Goal: Task Accomplishment & Management: Complete application form

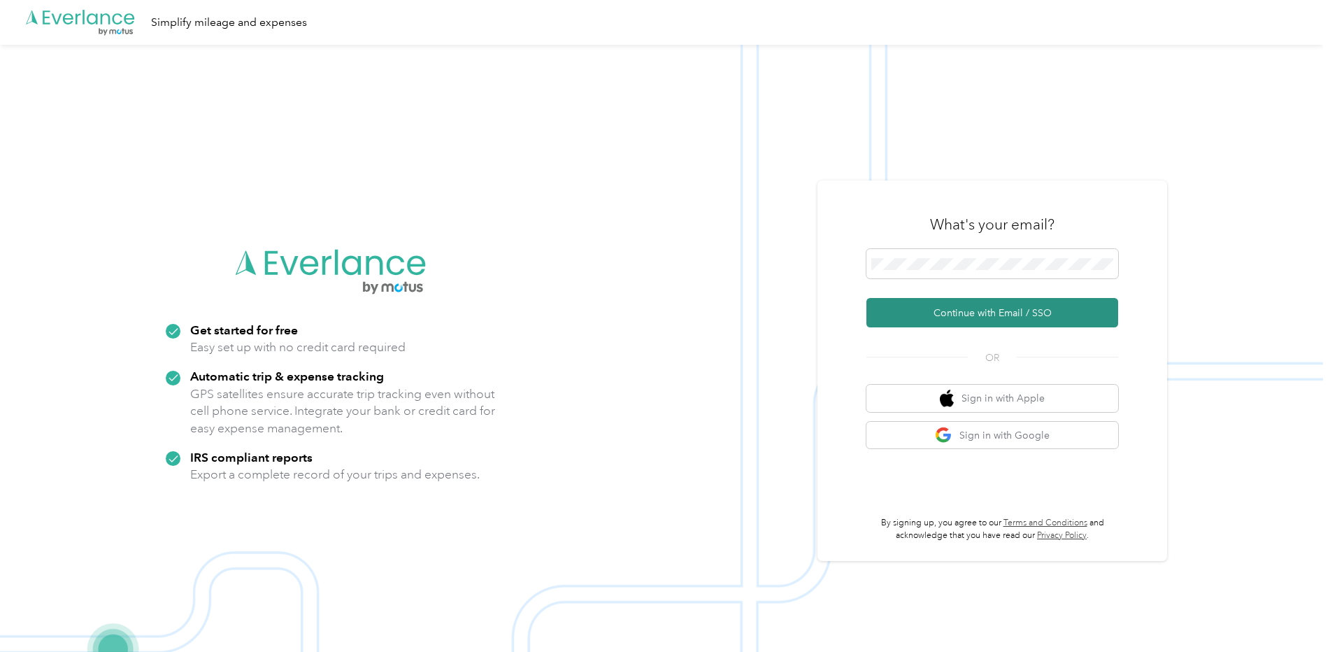
click at [975, 316] on button "Continue with Email / SSO" at bounding box center [993, 312] width 252 height 29
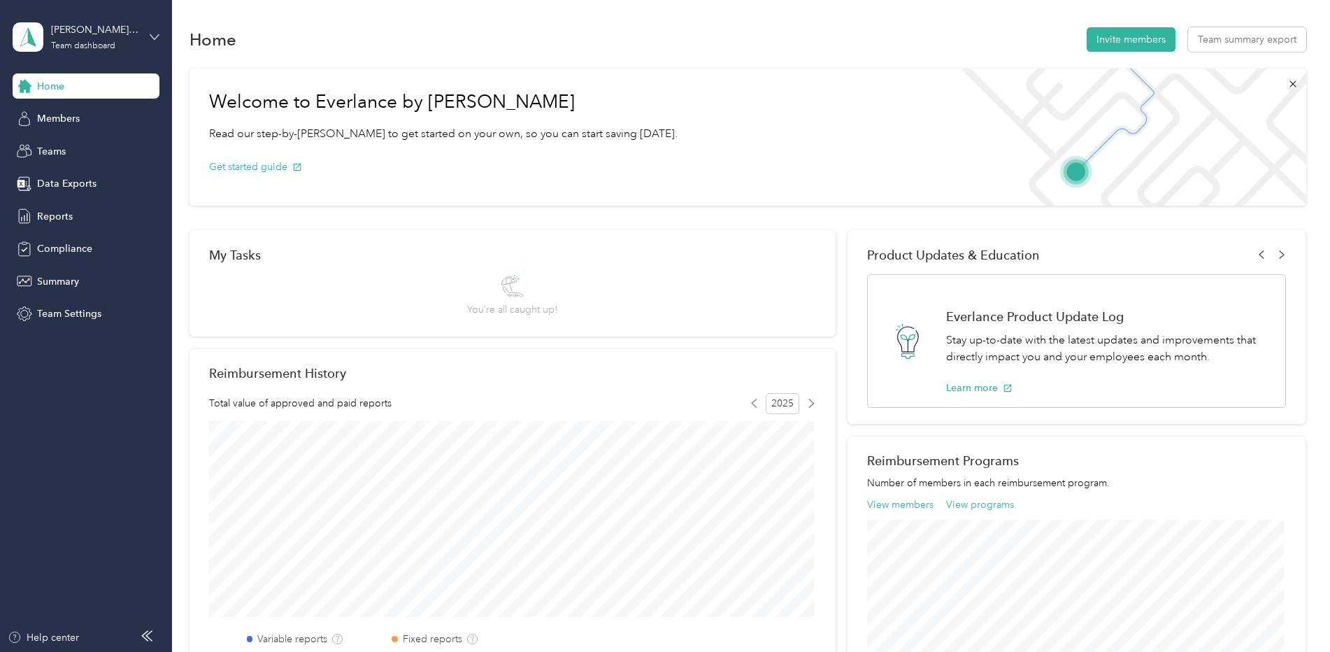
click at [152, 37] on icon at bounding box center [155, 37] width 10 height 10
click at [112, 159] on div "Team dashboard Personal dashboard Log out" at bounding box center [238, 147] width 433 height 88
click at [155, 44] on div "david.ganzel@convergint.com Team dashboard" at bounding box center [86, 37] width 147 height 49
click at [124, 150] on div "Personal dashboard" at bounding box center [238, 146] width 433 height 24
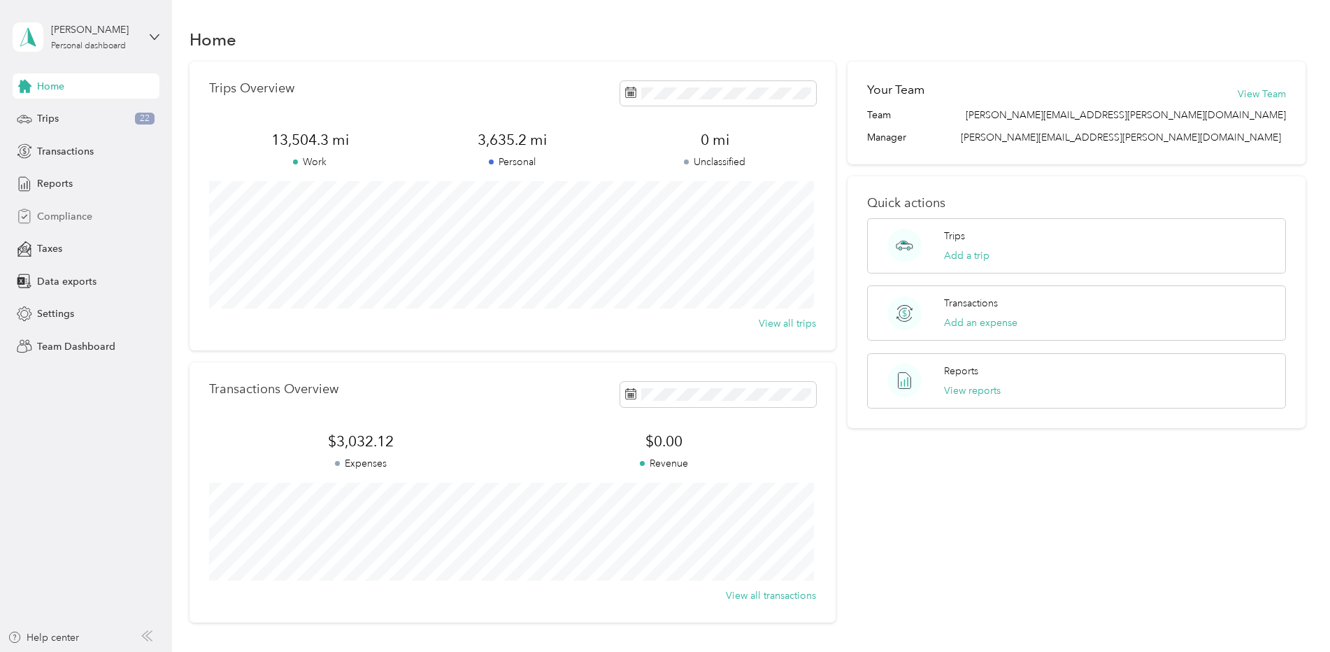
click at [71, 218] on span "Compliance" at bounding box center [64, 216] width 55 height 15
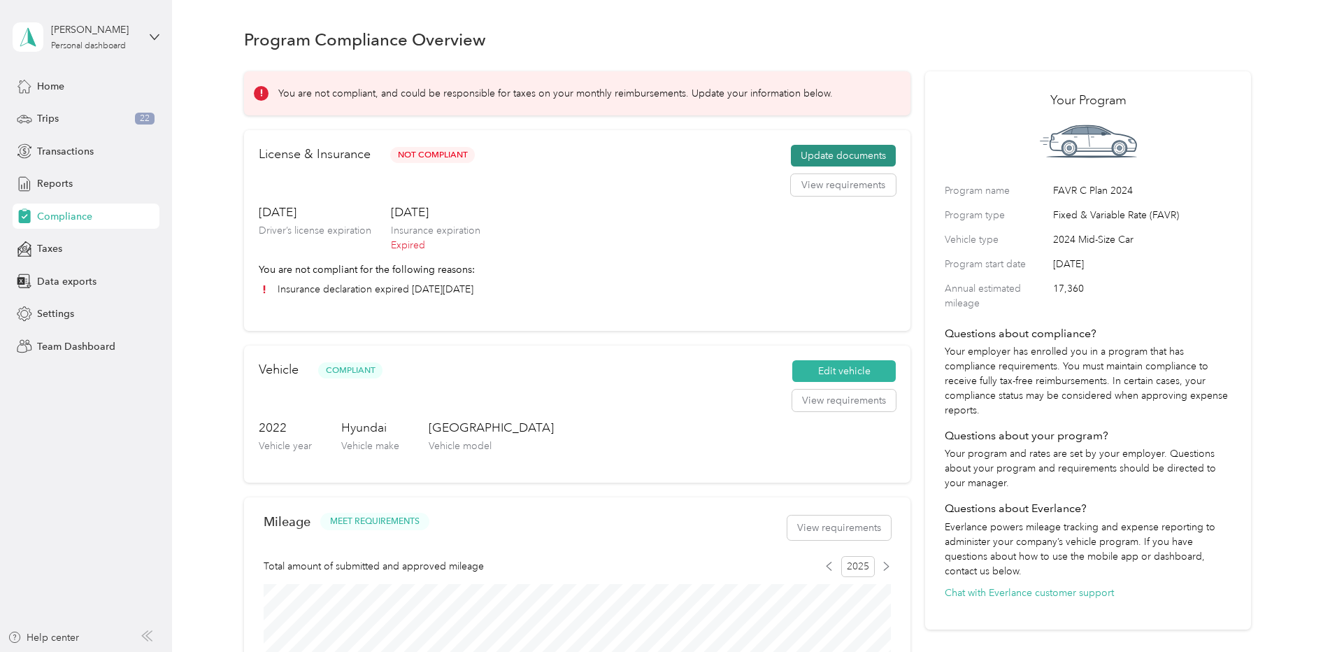
click at [850, 151] on button "Update documents" at bounding box center [843, 156] width 105 height 22
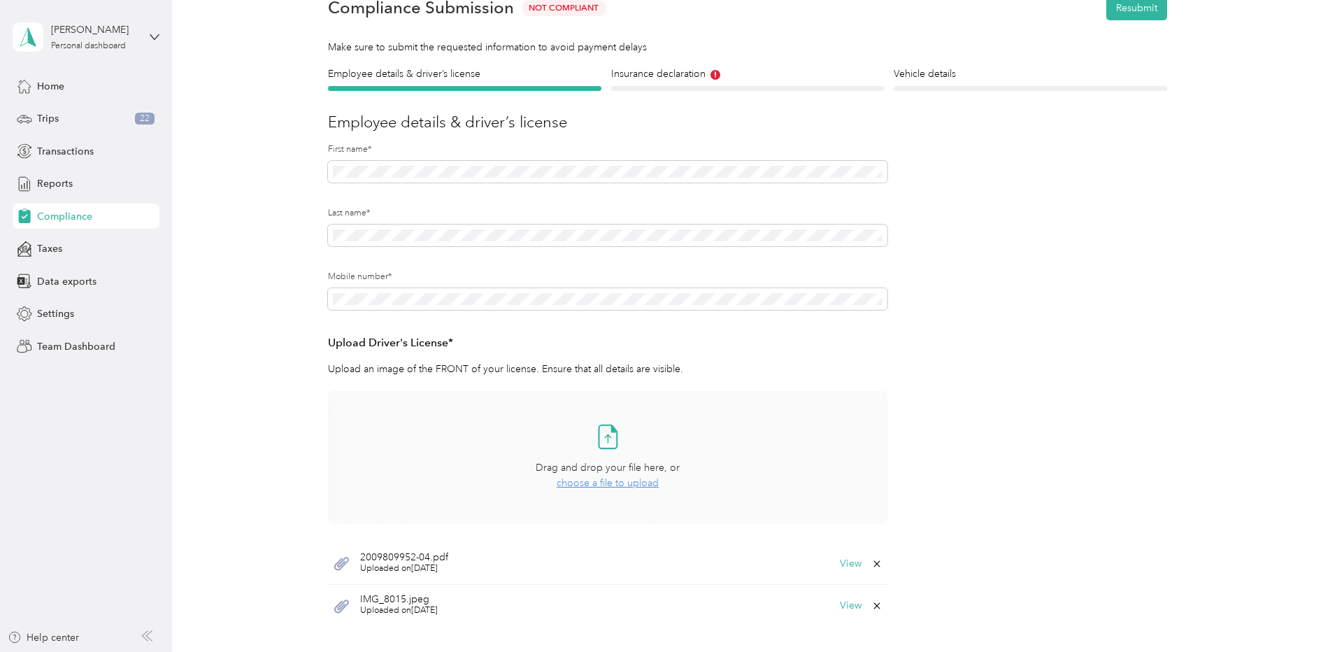
scroll to position [140, 0]
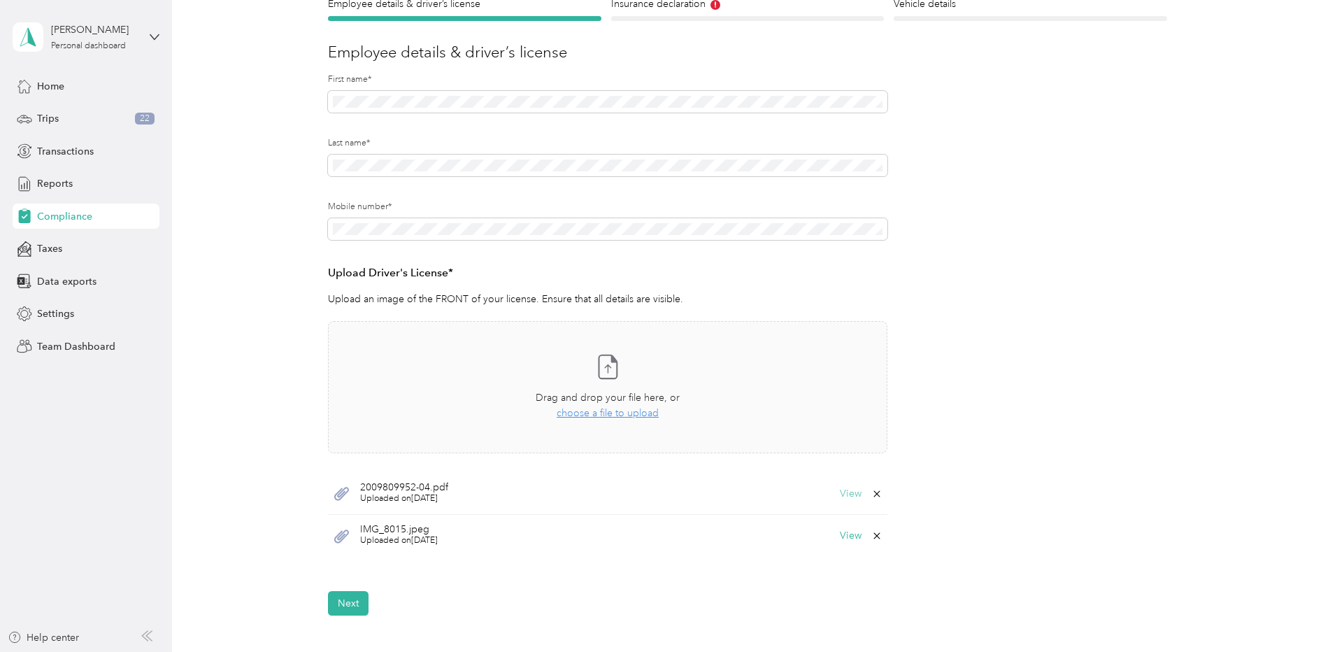
click at [849, 493] on button "View" at bounding box center [851, 494] width 22 height 10
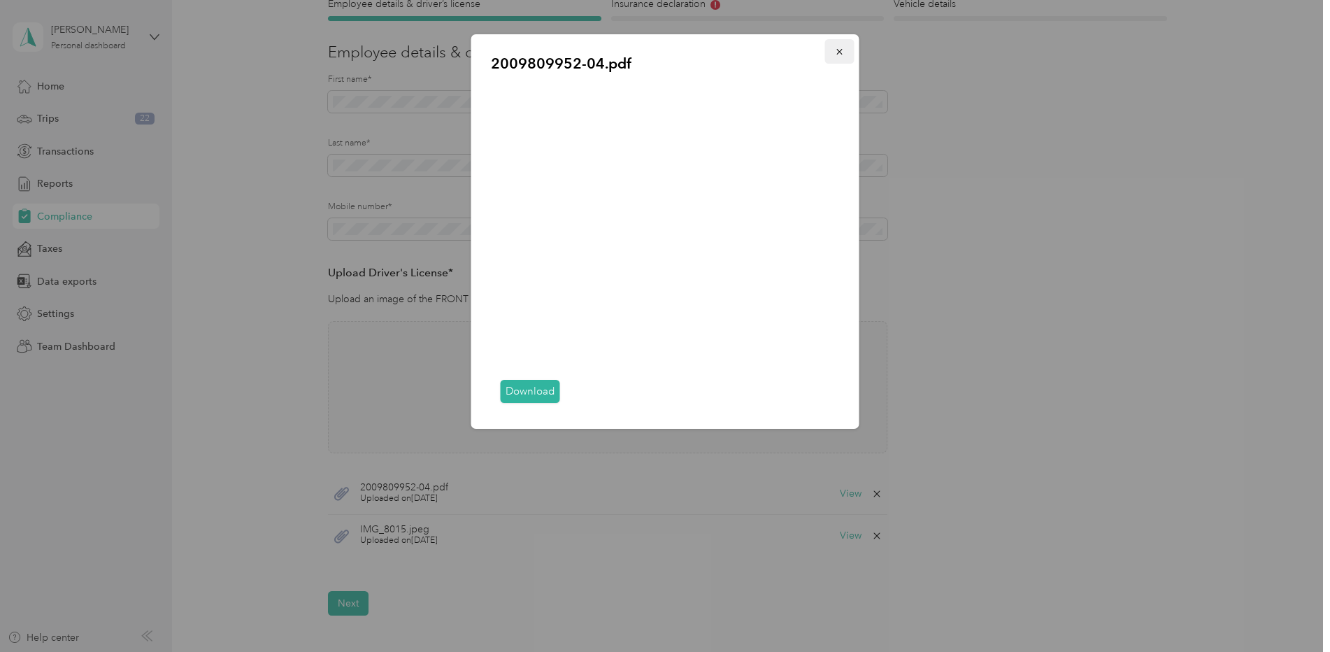
click at [841, 51] on icon "button" at bounding box center [840, 52] width 10 height 10
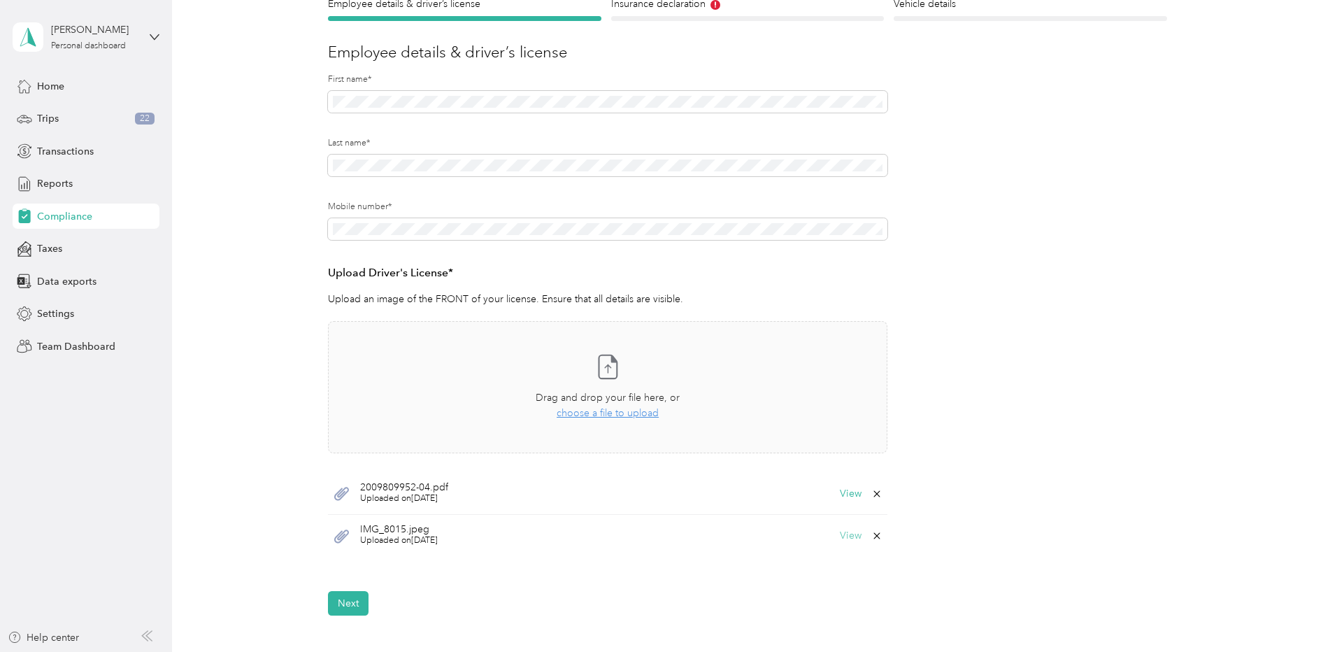
click at [848, 539] on button "View" at bounding box center [851, 536] width 22 height 10
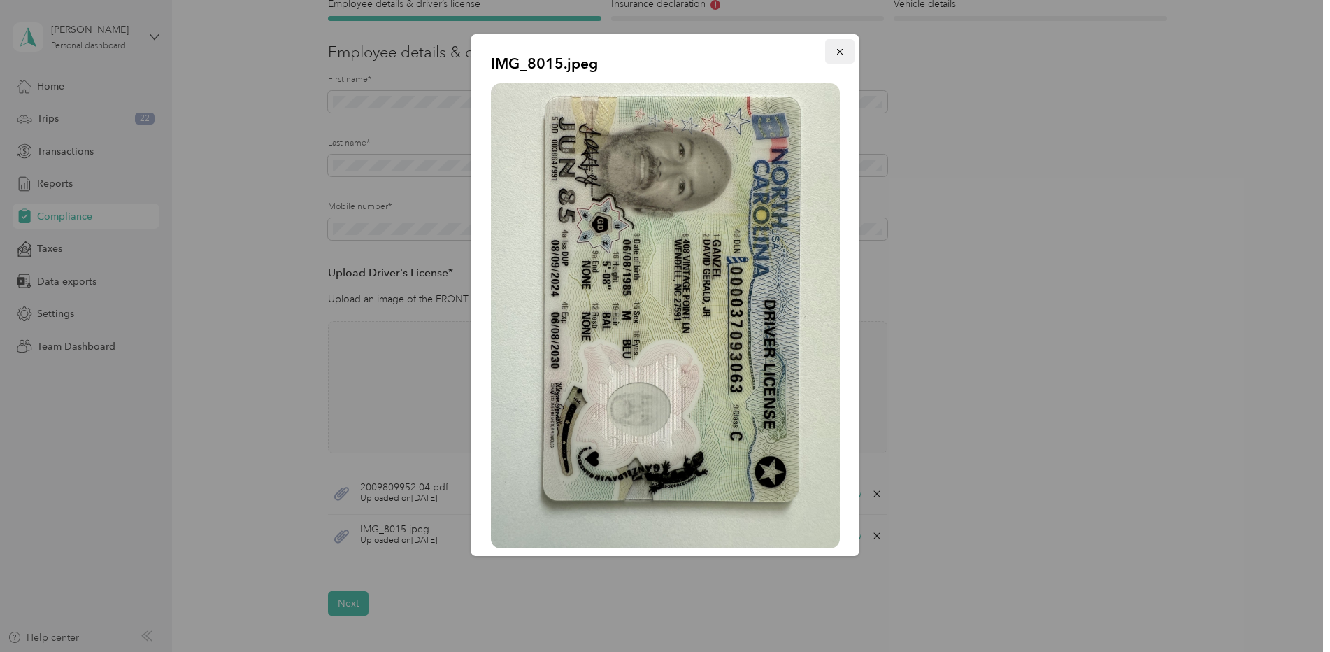
click at [835, 52] on icon "button" at bounding box center [840, 52] width 10 height 10
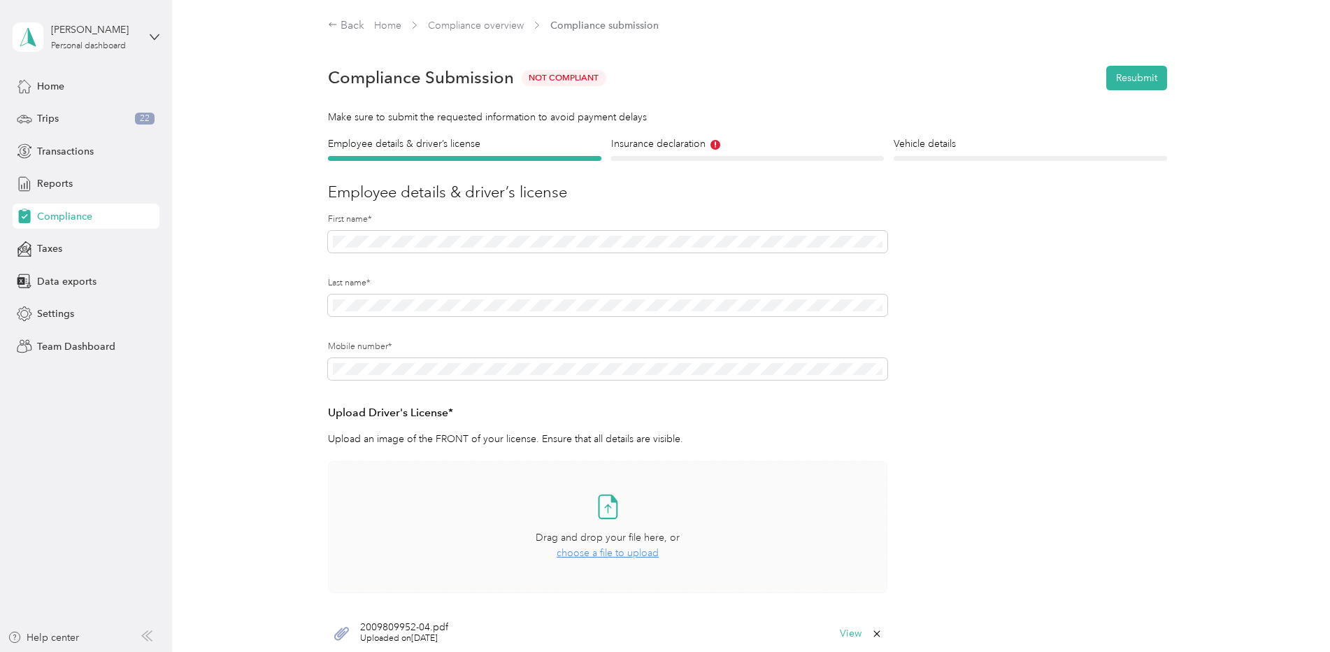
scroll to position [306, 0]
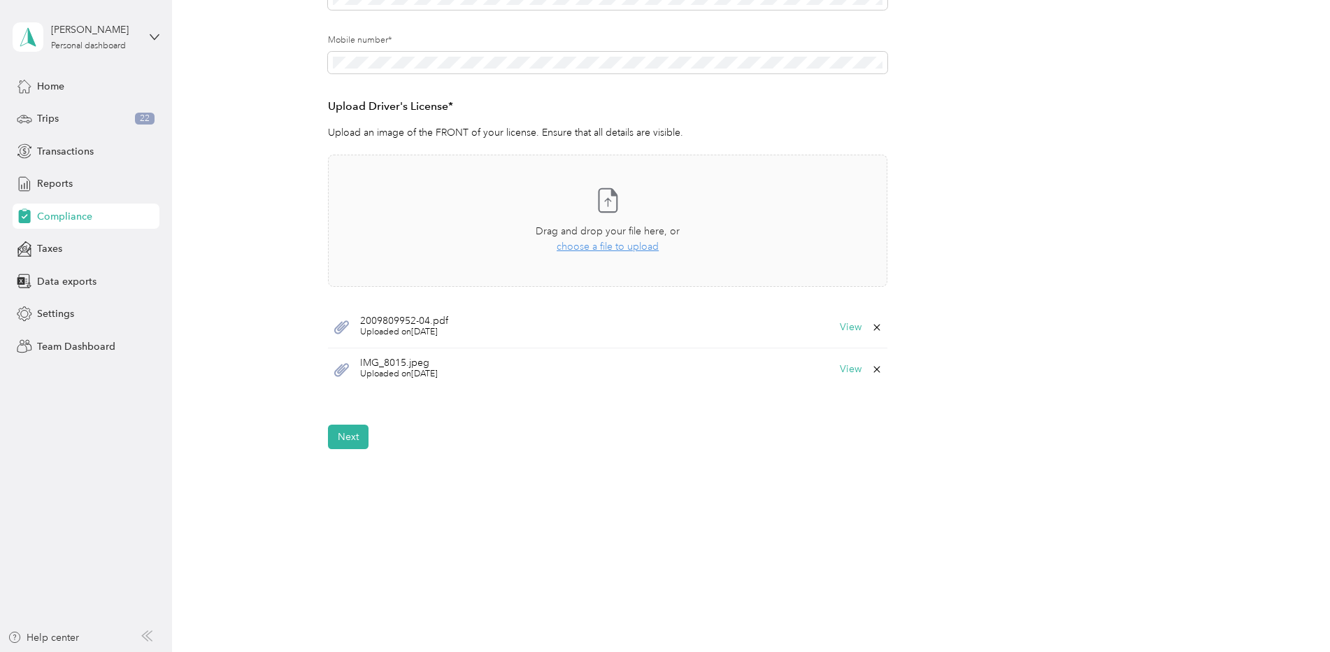
click at [876, 327] on icon at bounding box center [877, 327] width 6 height 6
click at [837, 341] on button "Yes" at bounding box center [840, 337] width 27 height 22
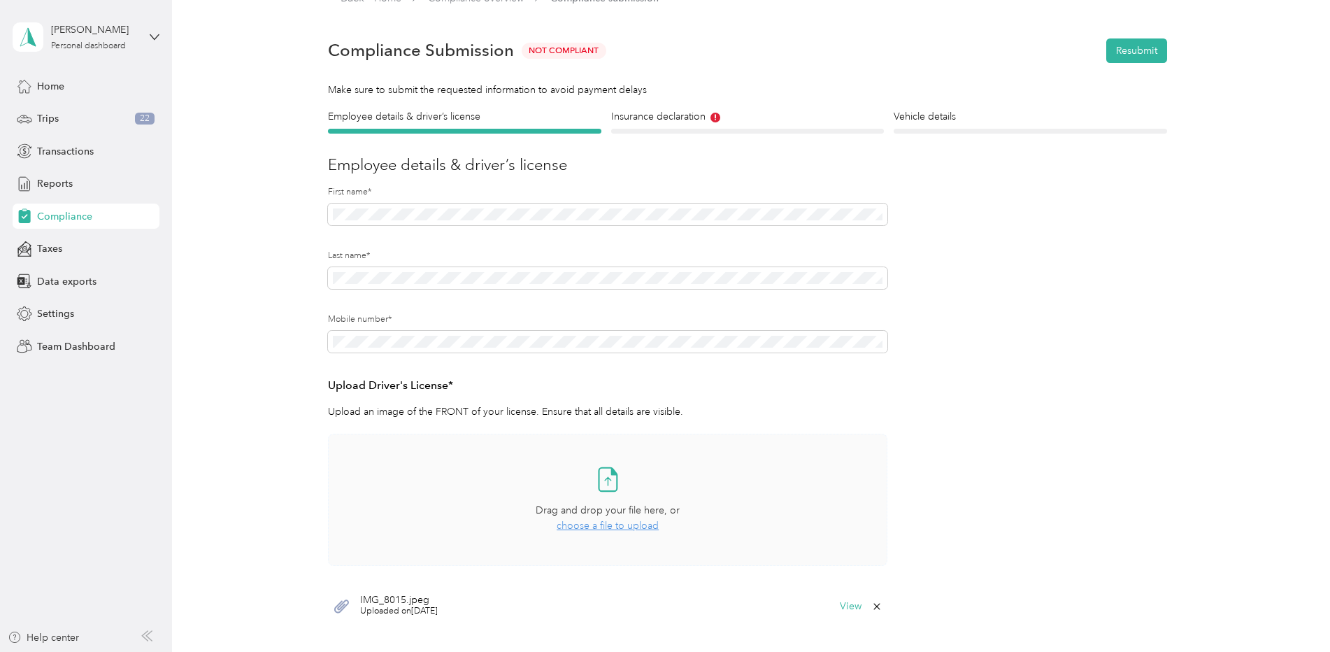
scroll to position [0, 0]
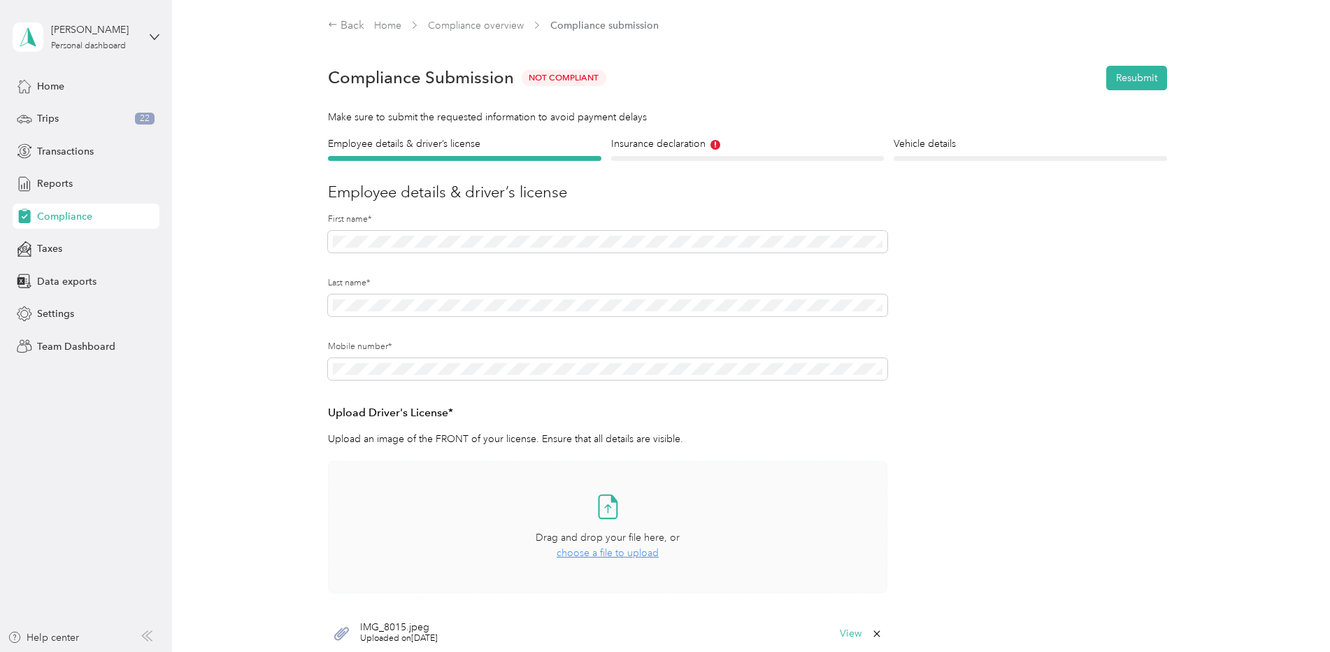
click at [617, 511] on icon at bounding box center [608, 506] width 28 height 28
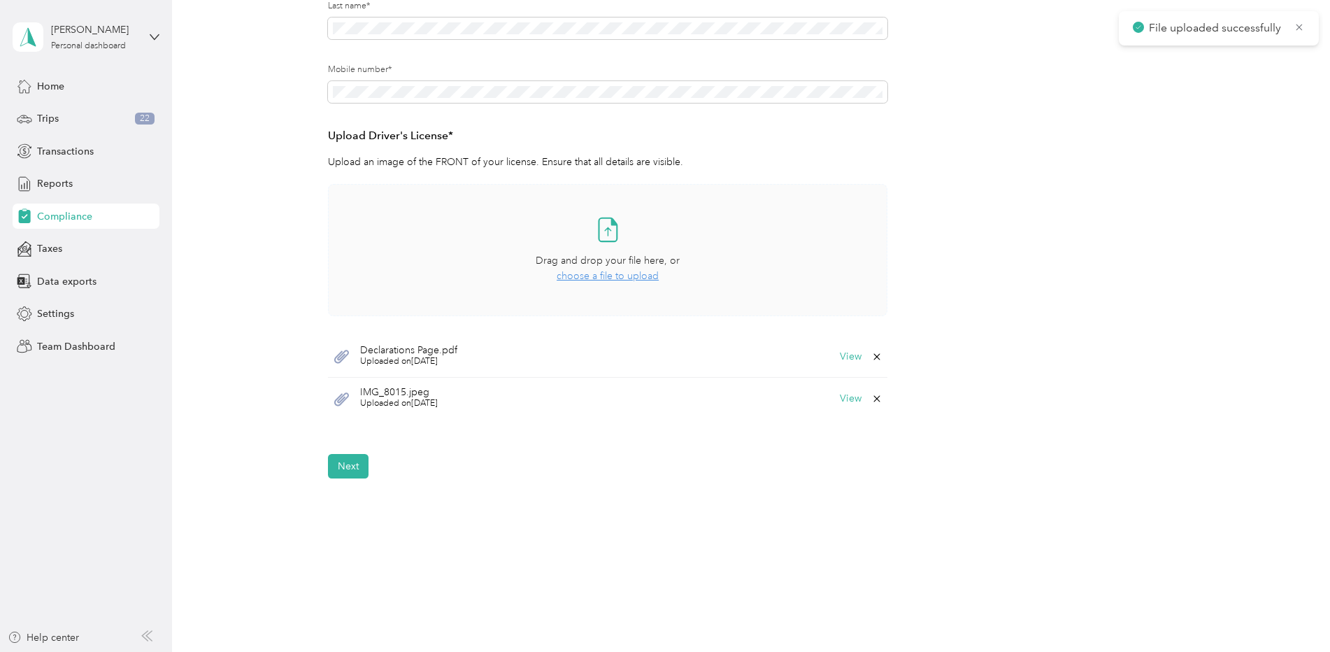
scroll to position [280, 0]
click at [851, 395] on button "View" at bounding box center [851, 396] width 22 height 10
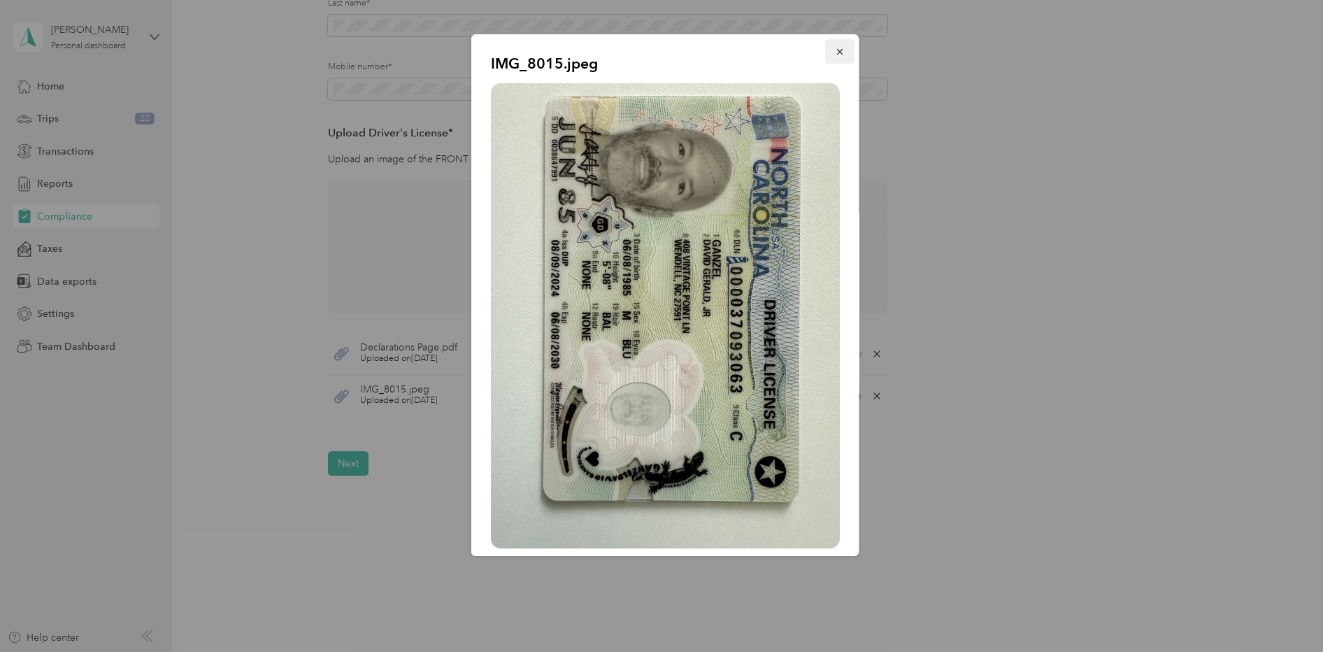
click at [835, 53] on icon "button" at bounding box center [840, 52] width 10 height 10
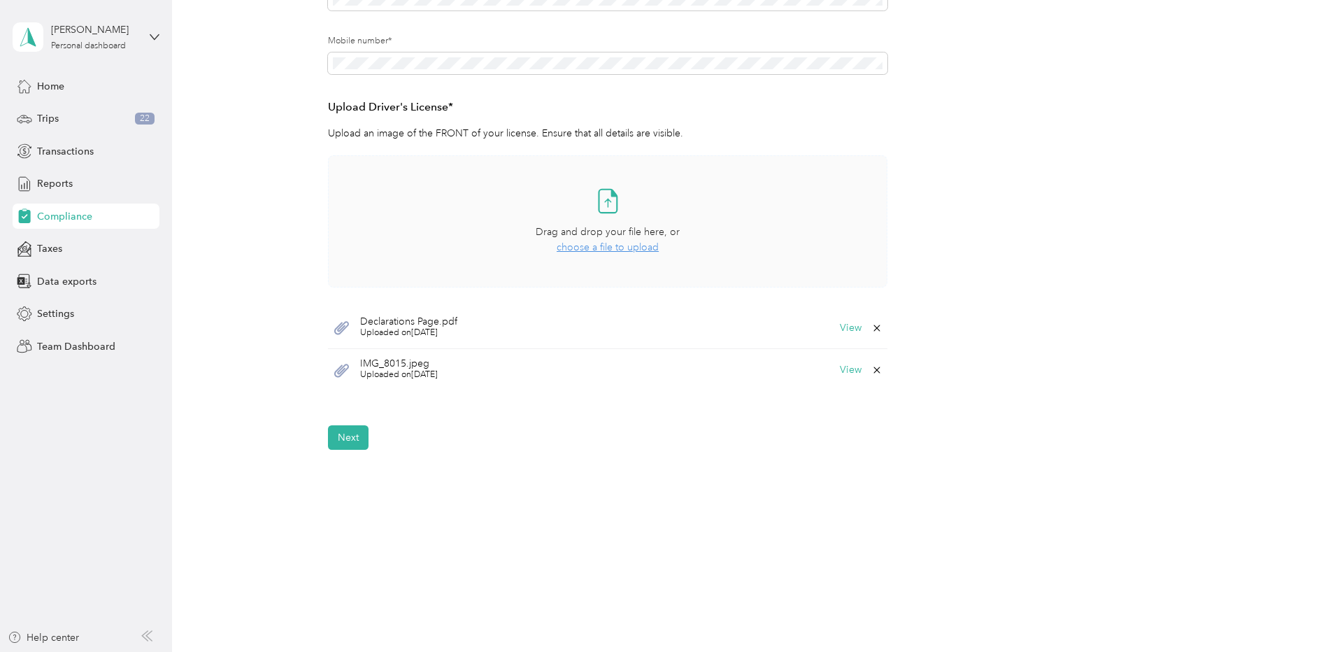
scroll to position [306, 0]
click at [343, 429] on button "Next" at bounding box center [348, 437] width 41 height 24
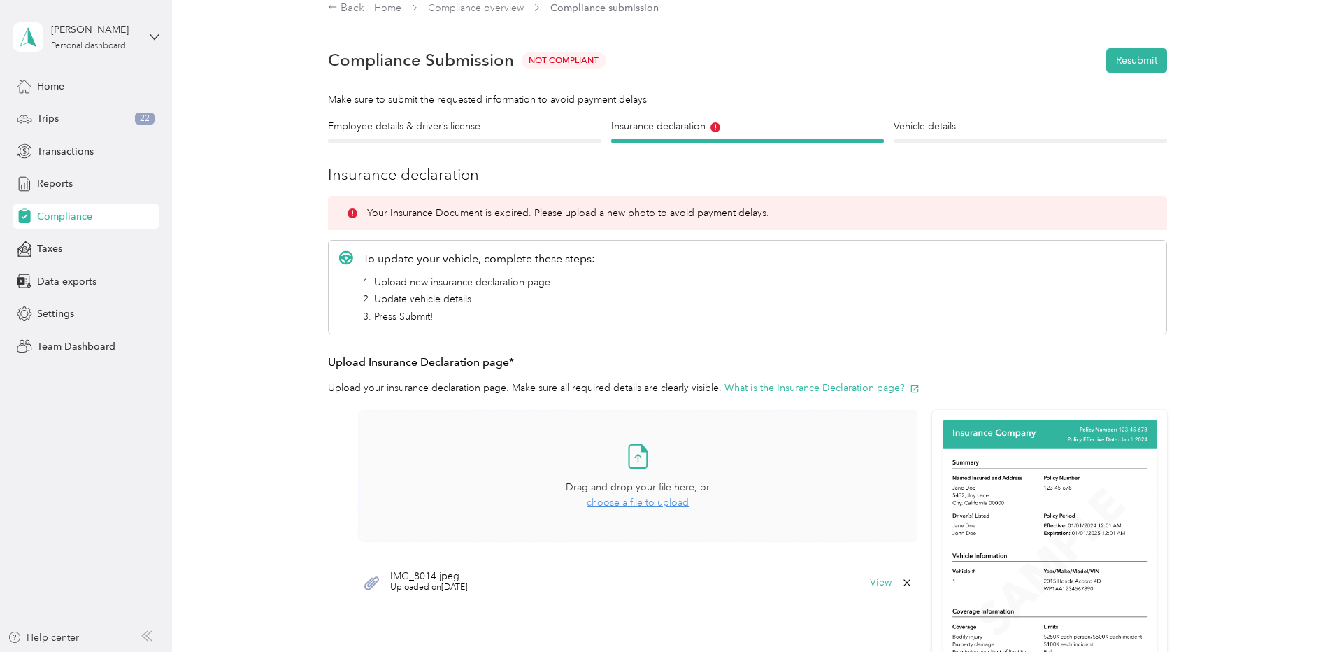
scroll to position [87, 0]
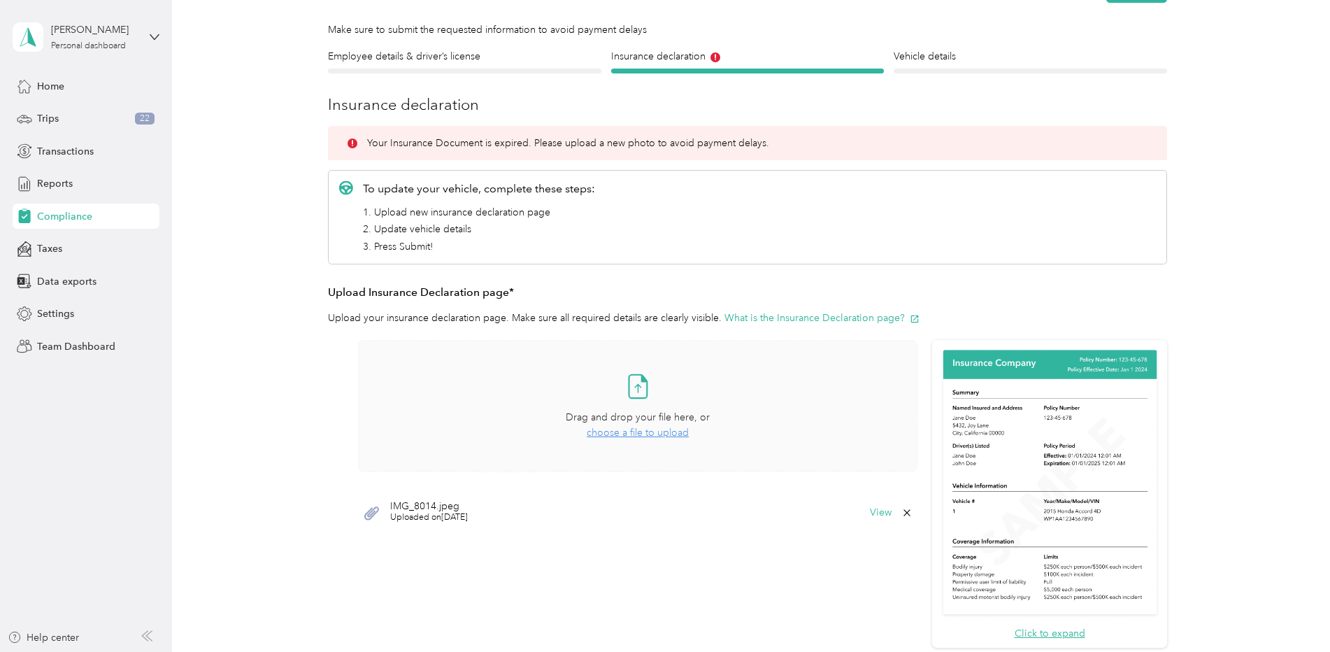
click at [643, 430] on span "choose a file to upload" at bounding box center [638, 433] width 102 height 12
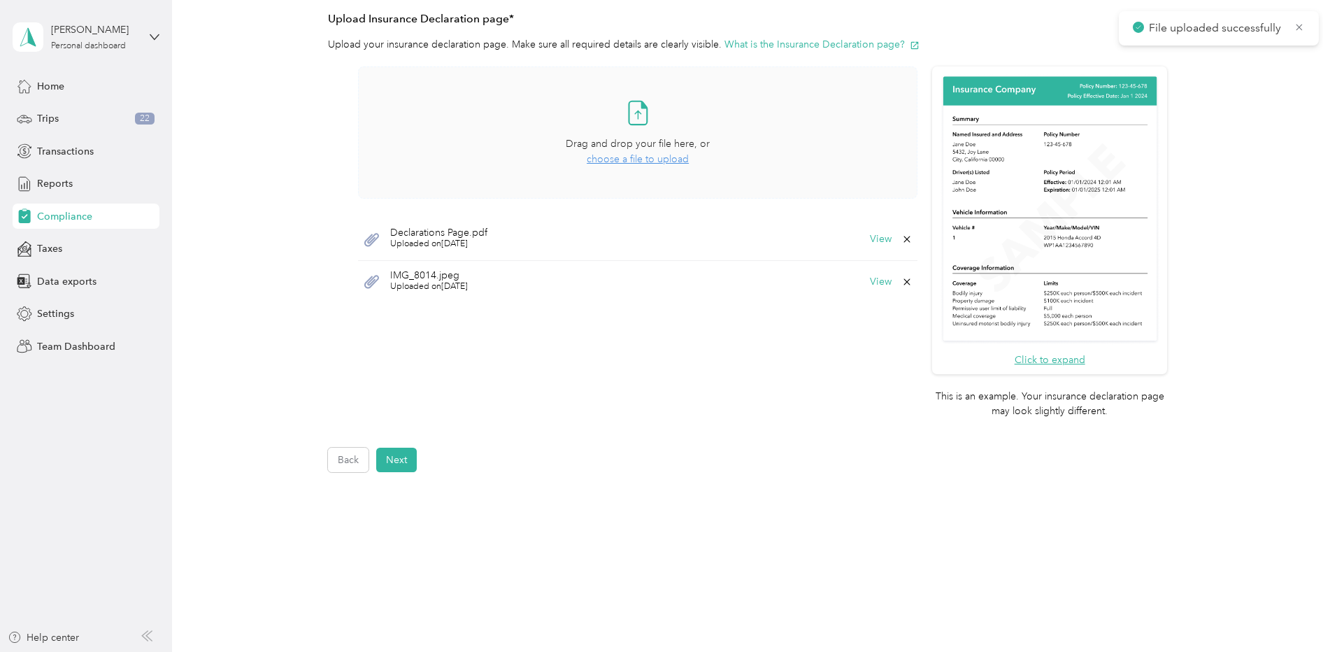
scroll to position [367, 0]
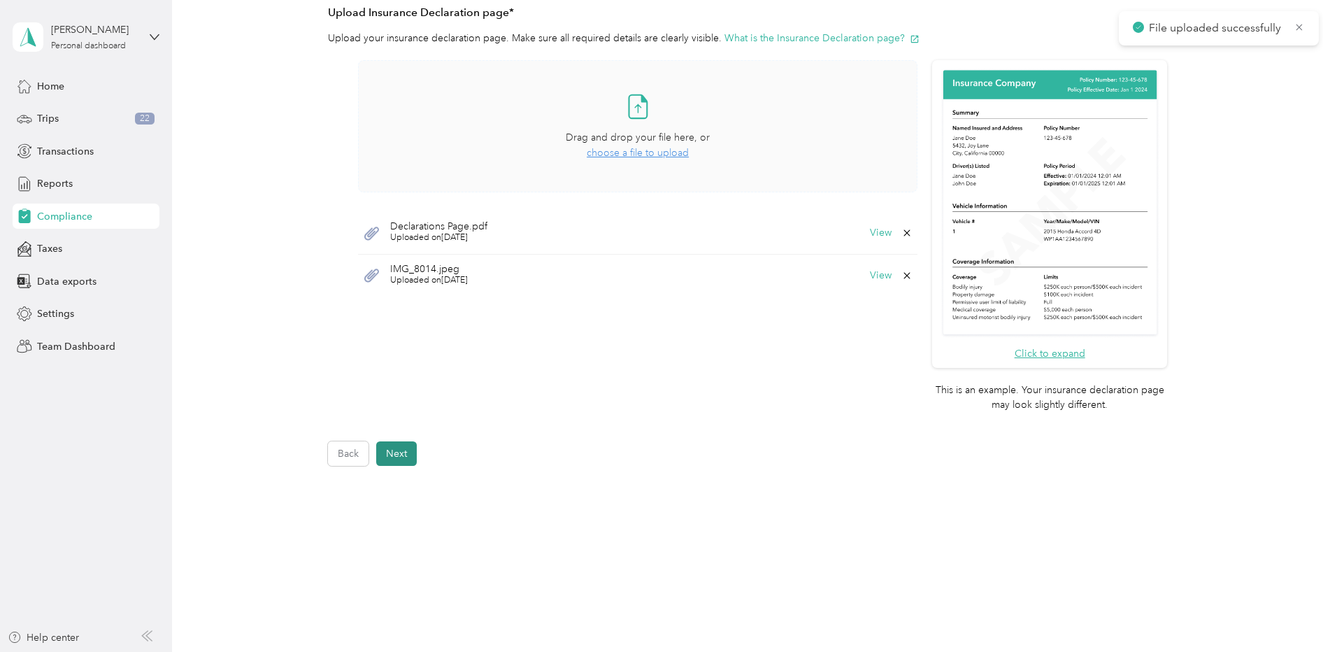
click at [402, 452] on button "Next" at bounding box center [396, 453] width 41 height 24
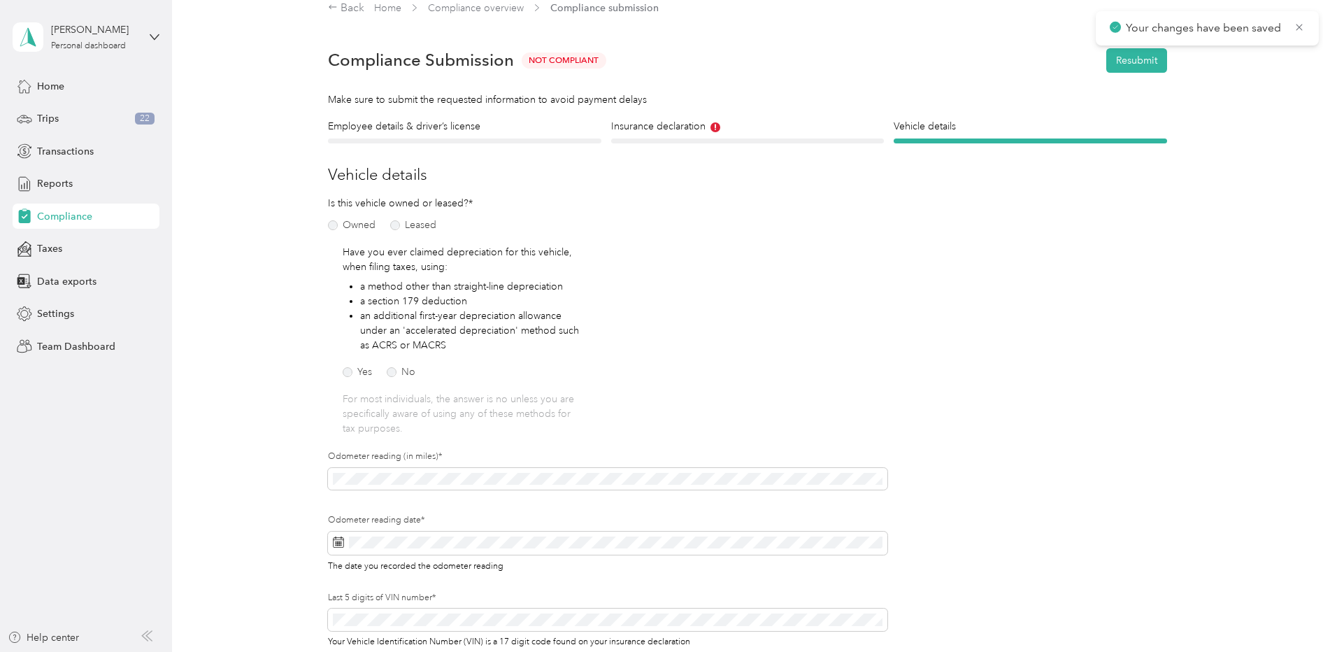
scroll to position [87, 0]
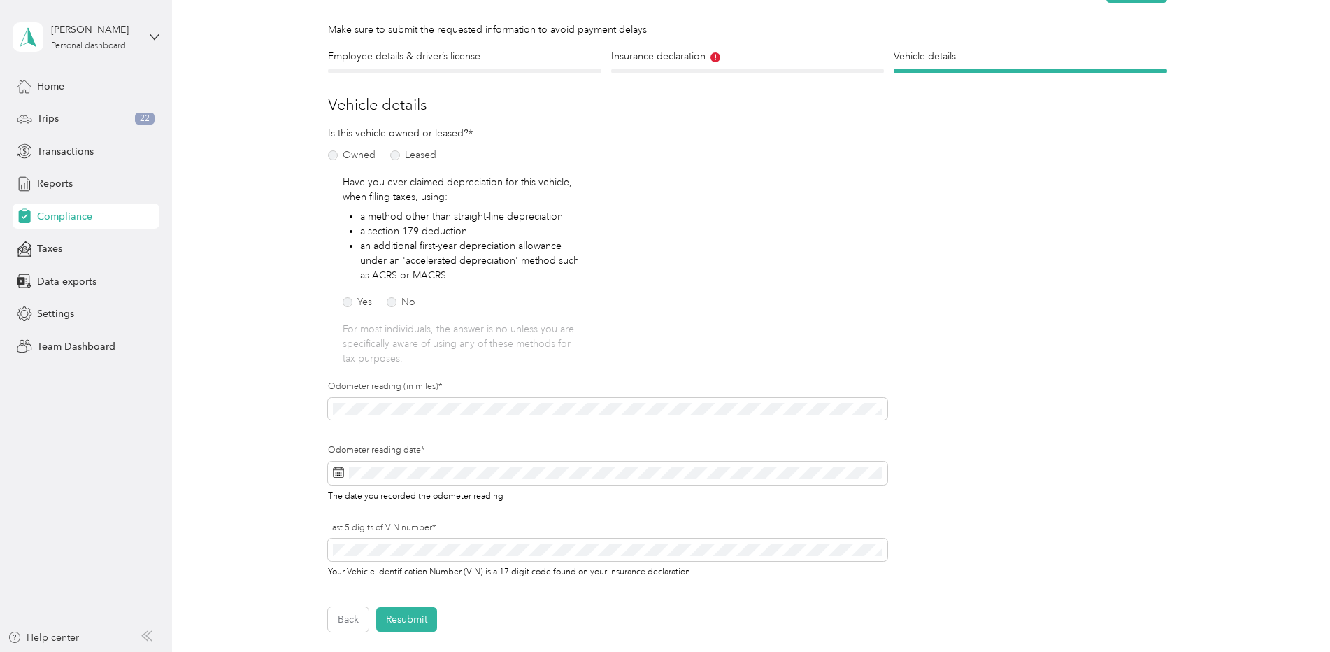
click at [950, 384] on form "Employee details & driver’s license License Insurance declaration Insurance Veh…" at bounding box center [747, 340] width 839 height 583
click at [464, 278] on icon at bounding box center [463, 282] width 14 height 14
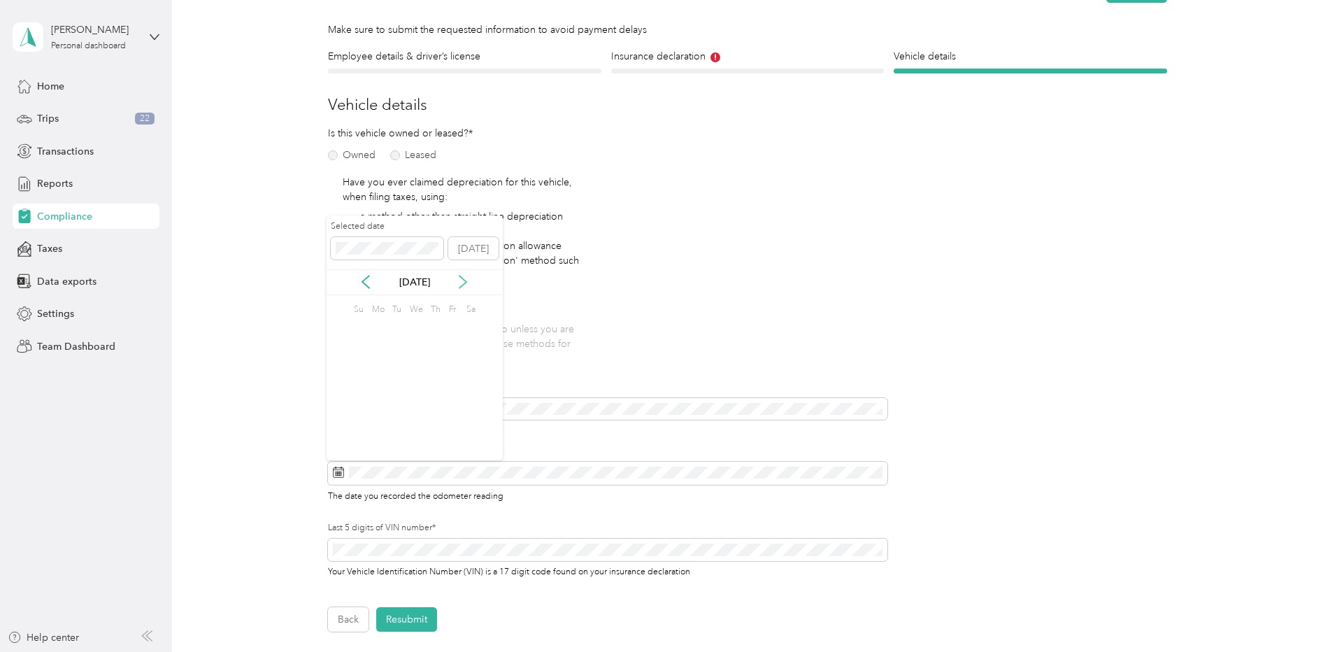
click at [464, 278] on icon at bounding box center [463, 282] width 14 height 14
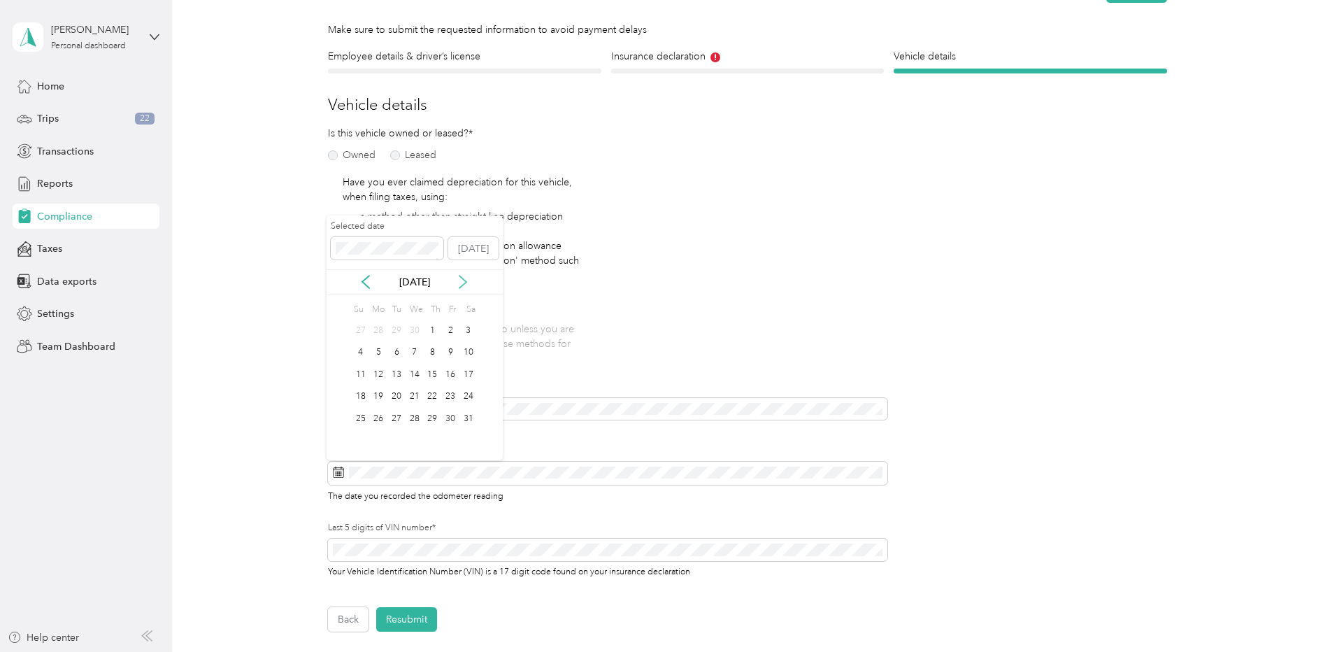
click at [464, 278] on icon at bounding box center [463, 282] width 14 height 14
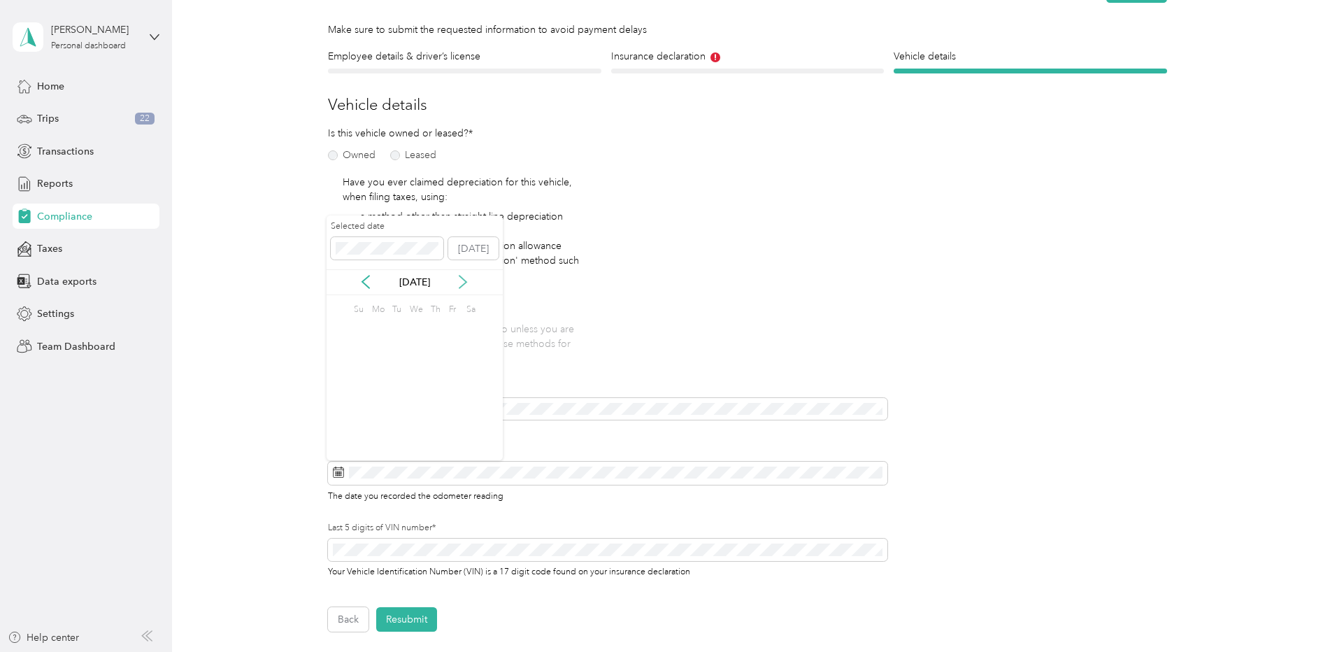
click at [464, 278] on icon at bounding box center [463, 282] width 14 height 14
click at [366, 279] on icon at bounding box center [365, 282] width 7 height 13
click at [380, 419] on div "29" at bounding box center [378, 418] width 18 height 17
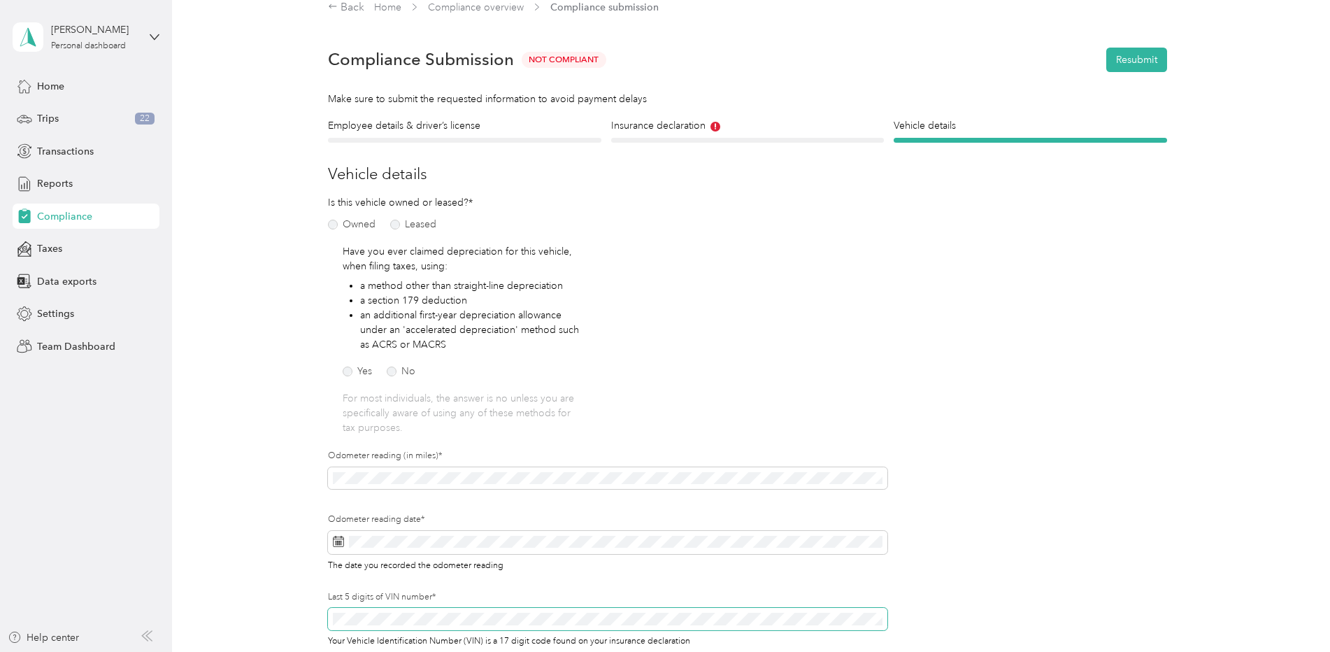
scroll to position [17, 0]
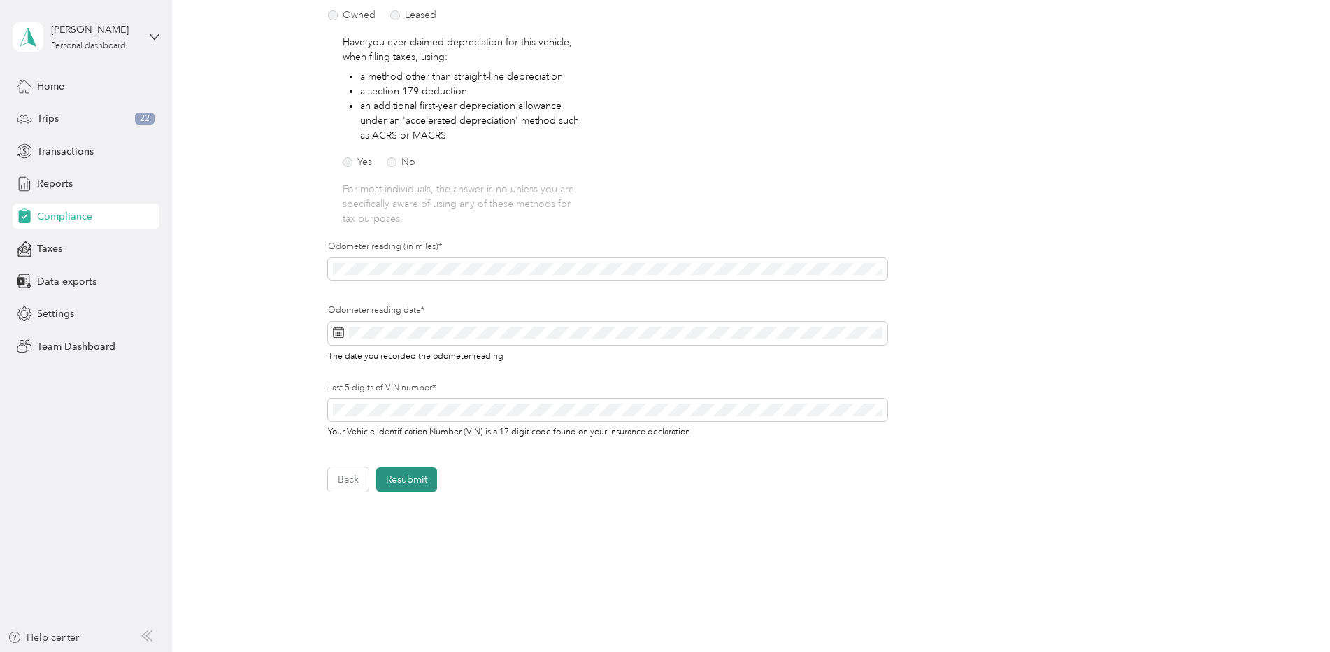
click at [413, 487] on button "Resubmit" at bounding box center [406, 479] width 61 height 24
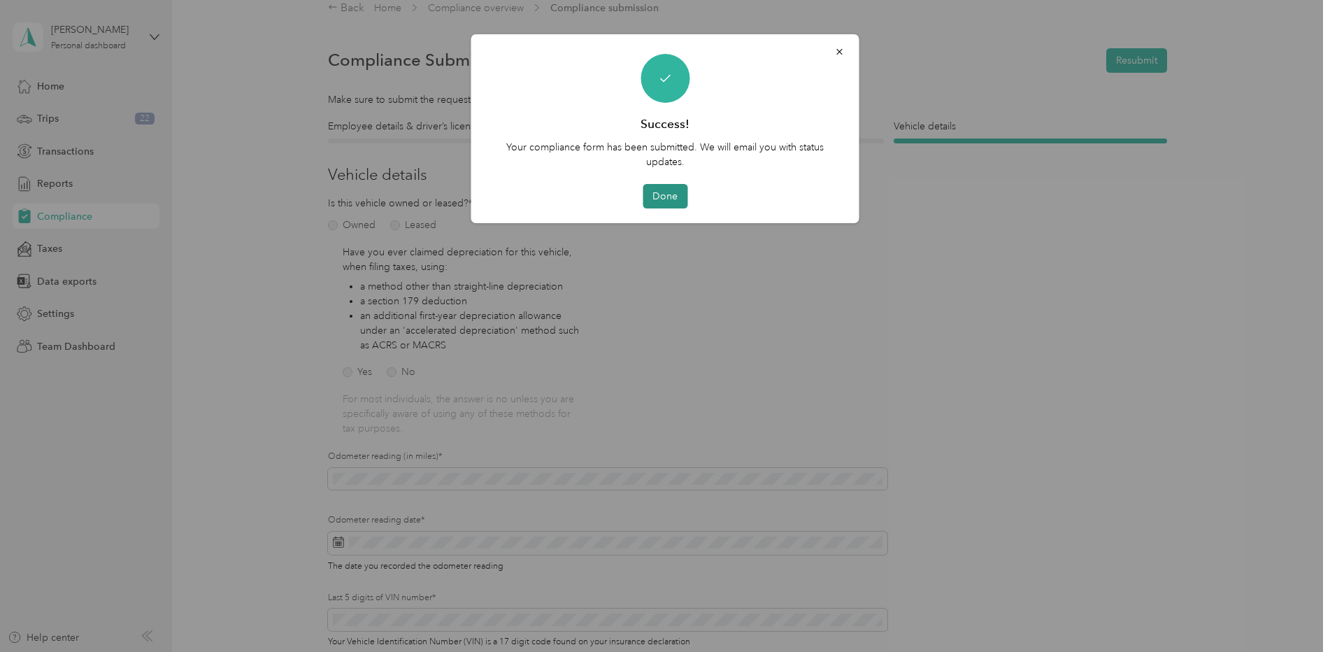
click at [666, 192] on button "Done" at bounding box center [665, 196] width 45 height 24
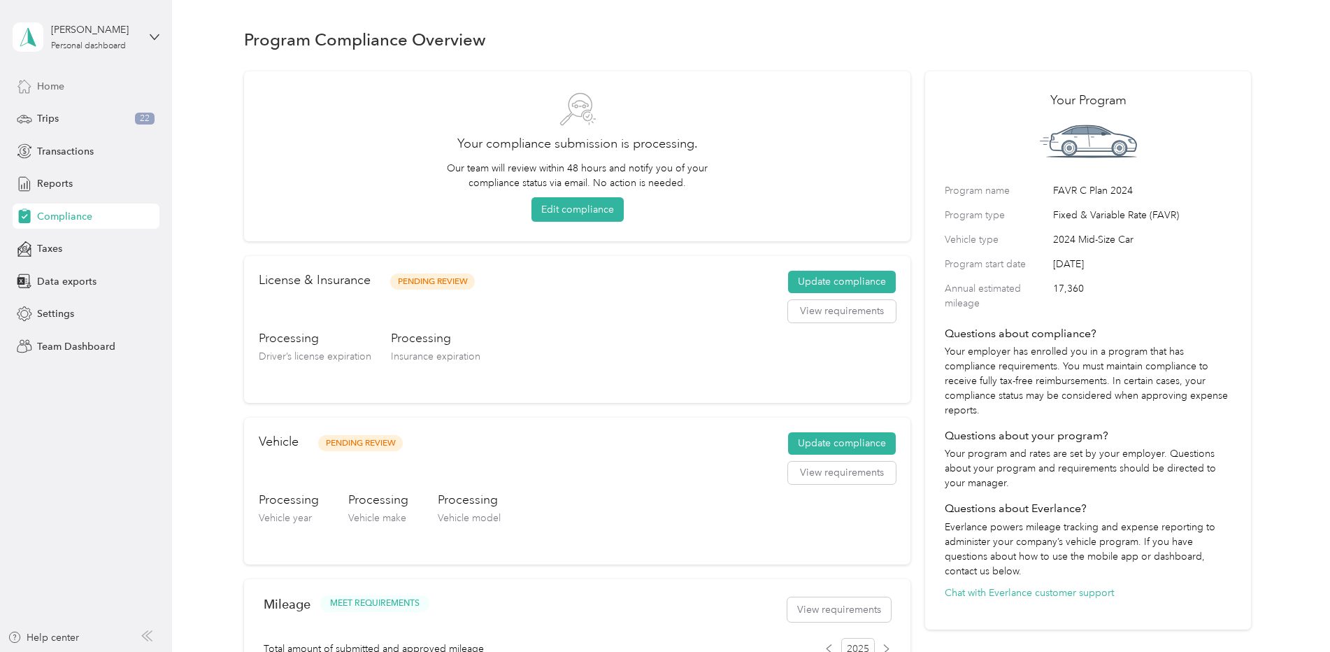
click at [66, 86] on div "Home" at bounding box center [86, 85] width 147 height 25
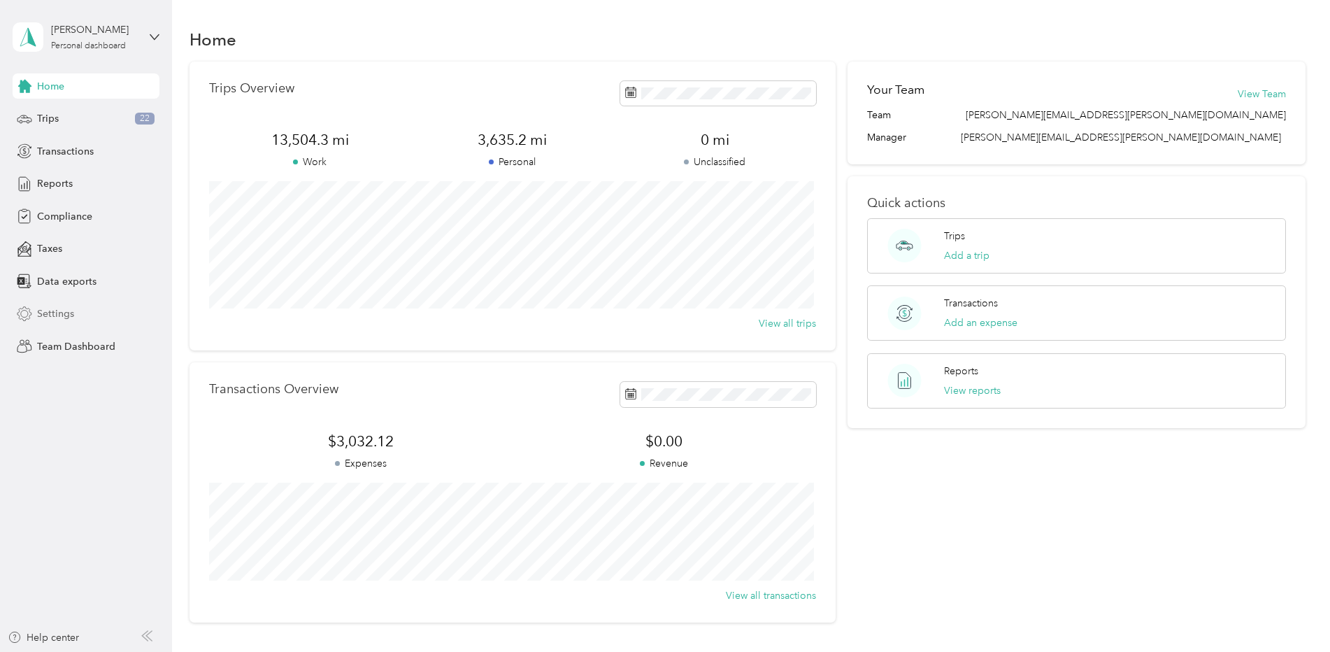
click at [73, 313] on span "Settings" at bounding box center [55, 313] width 37 height 15
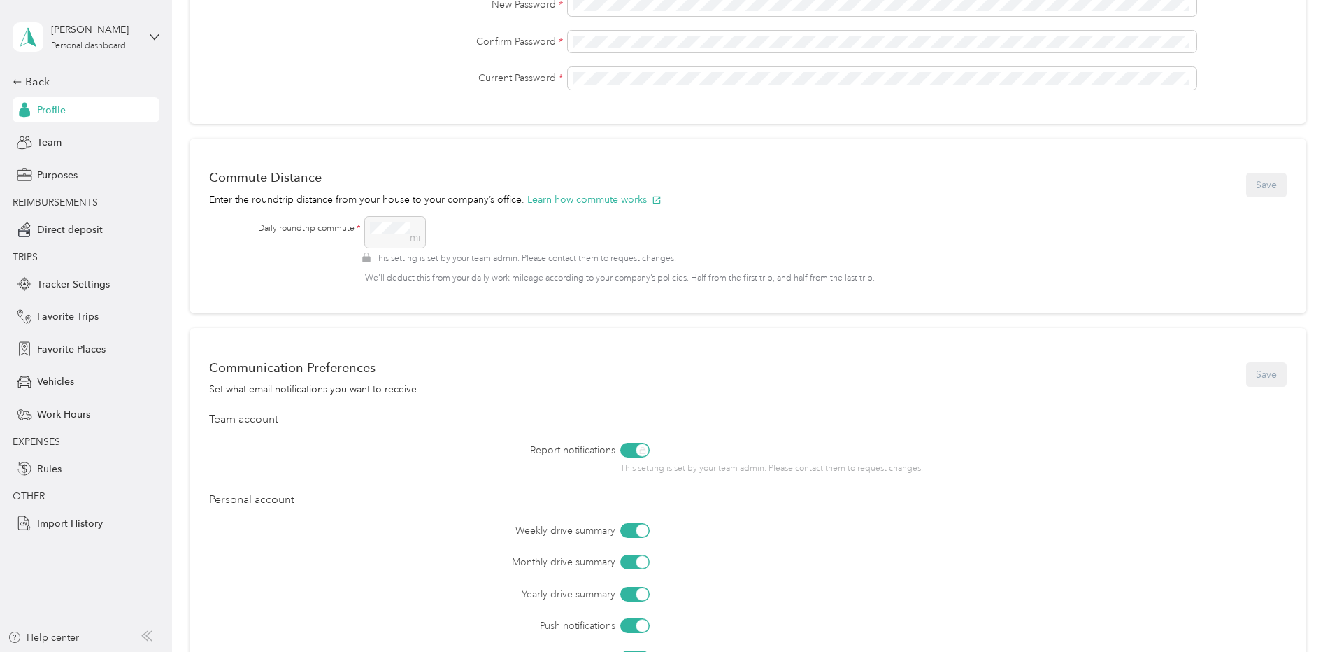
scroll to position [490, 0]
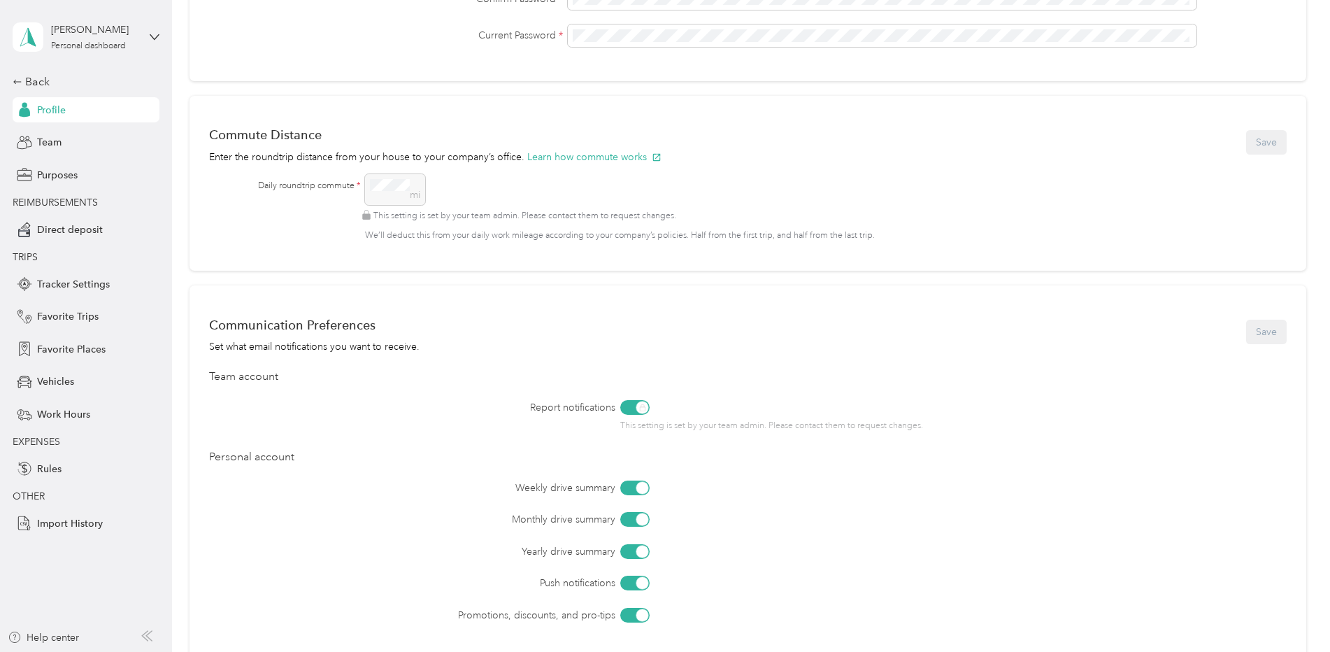
click at [383, 187] on div "mi This setting is set by your team admin. Please contact them to request chang…" at bounding box center [813, 208] width 897 height 68
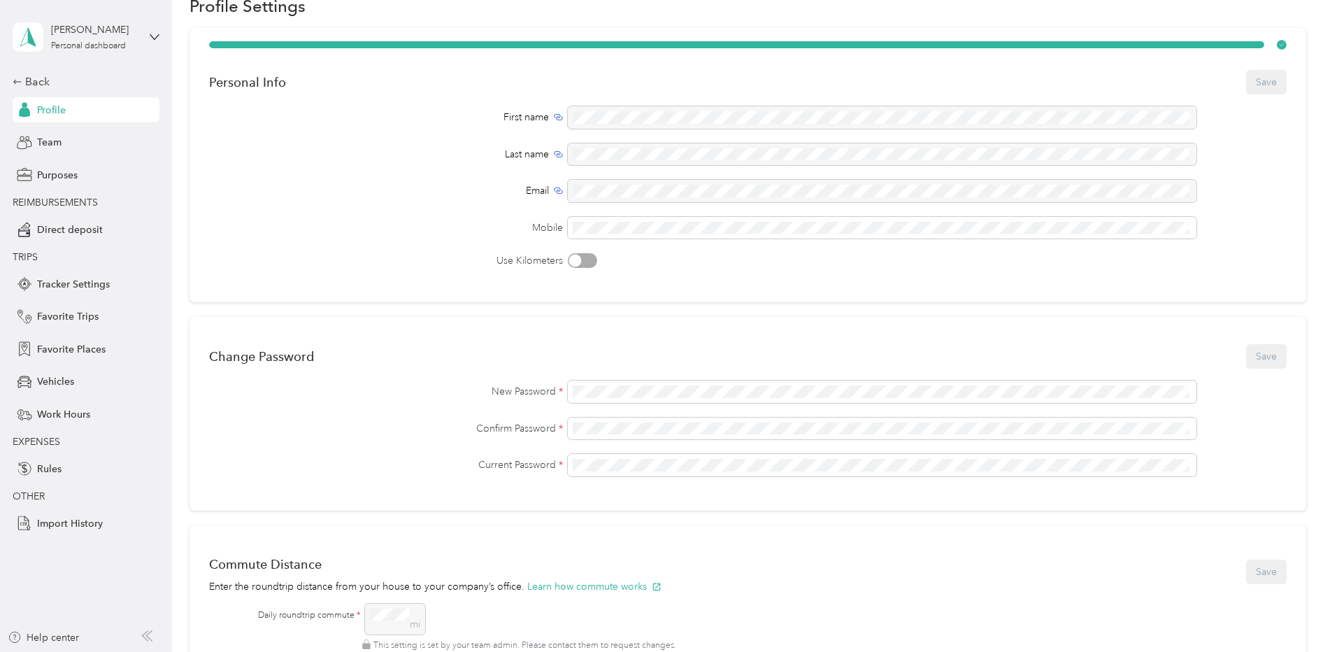
scroll to position [0, 0]
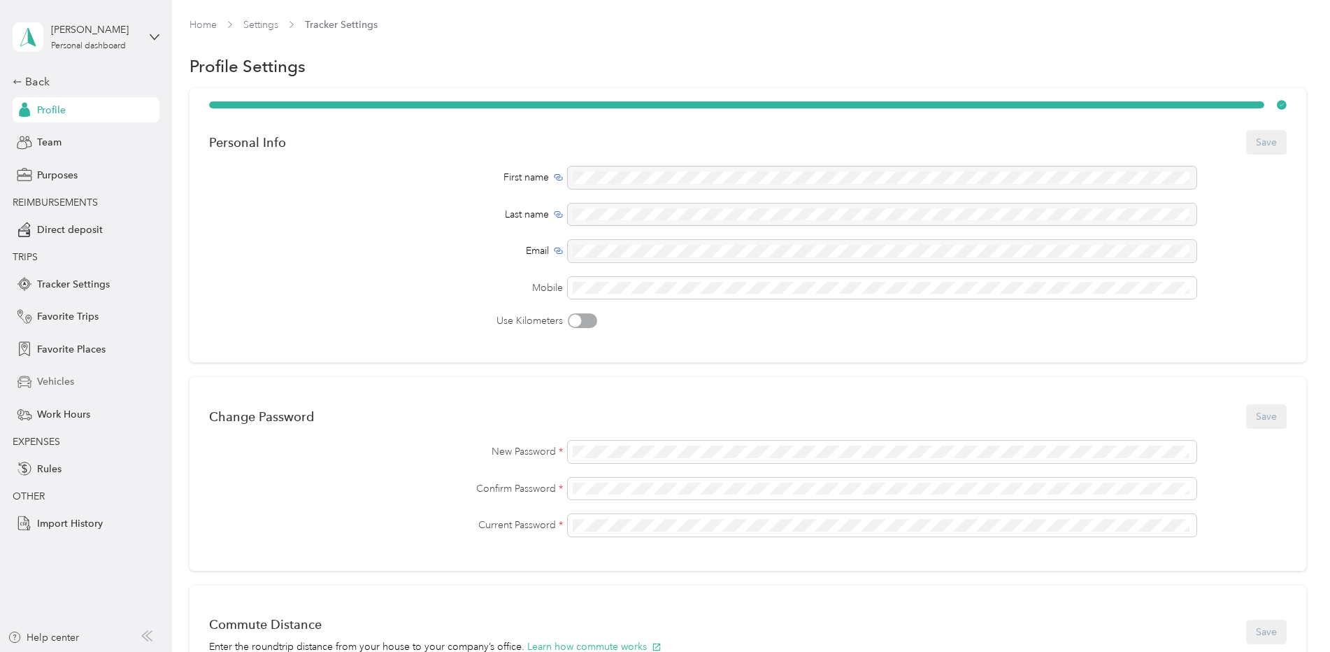
click at [67, 378] on span "Vehicles" at bounding box center [55, 381] width 37 height 15
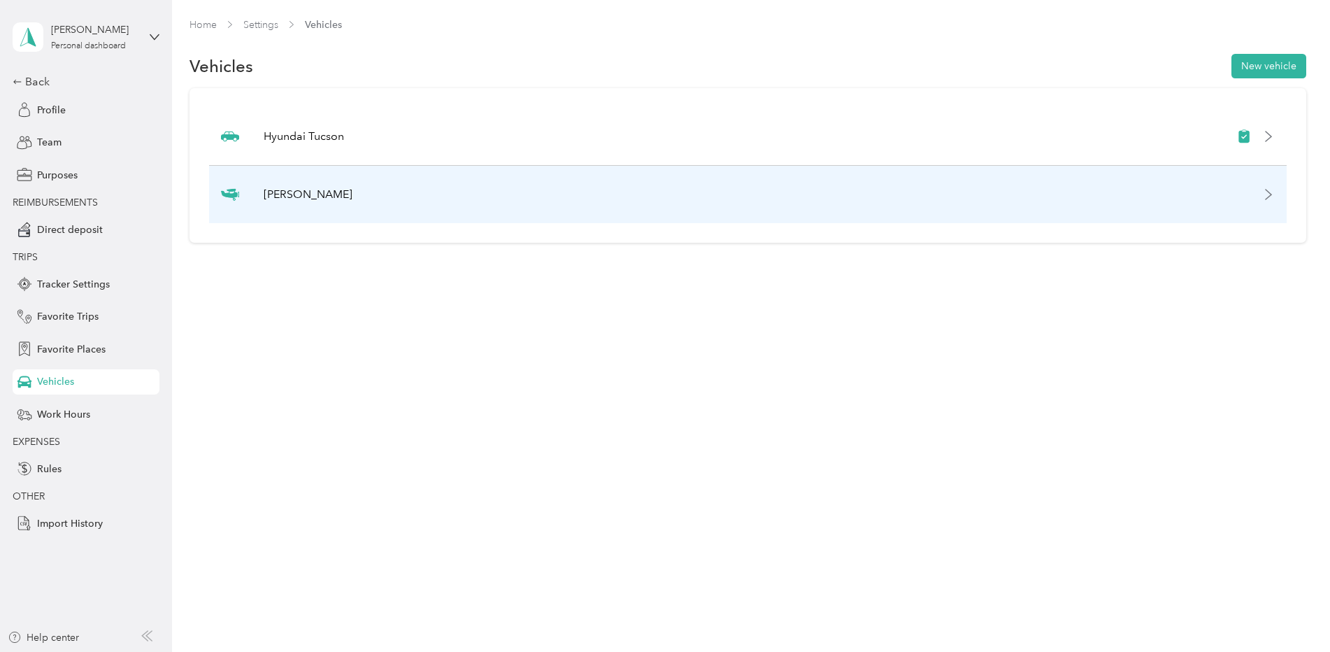
click at [1274, 197] on icon at bounding box center [1268, 194] width 11 height 11
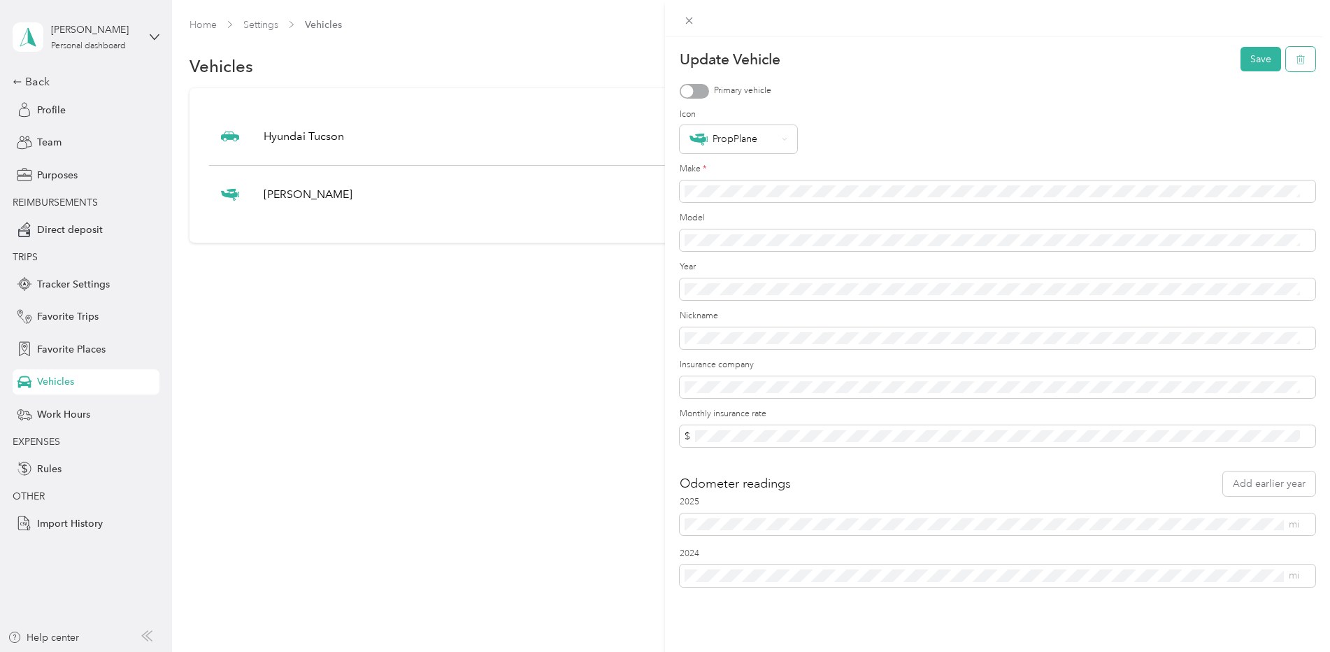
click at [1289, 66] on button "button" at bounding box center [1300, 59] width 29 height 24
click at [1244, 71] on button "Yes" at bounding box center [1248, 69] width 27 height 22
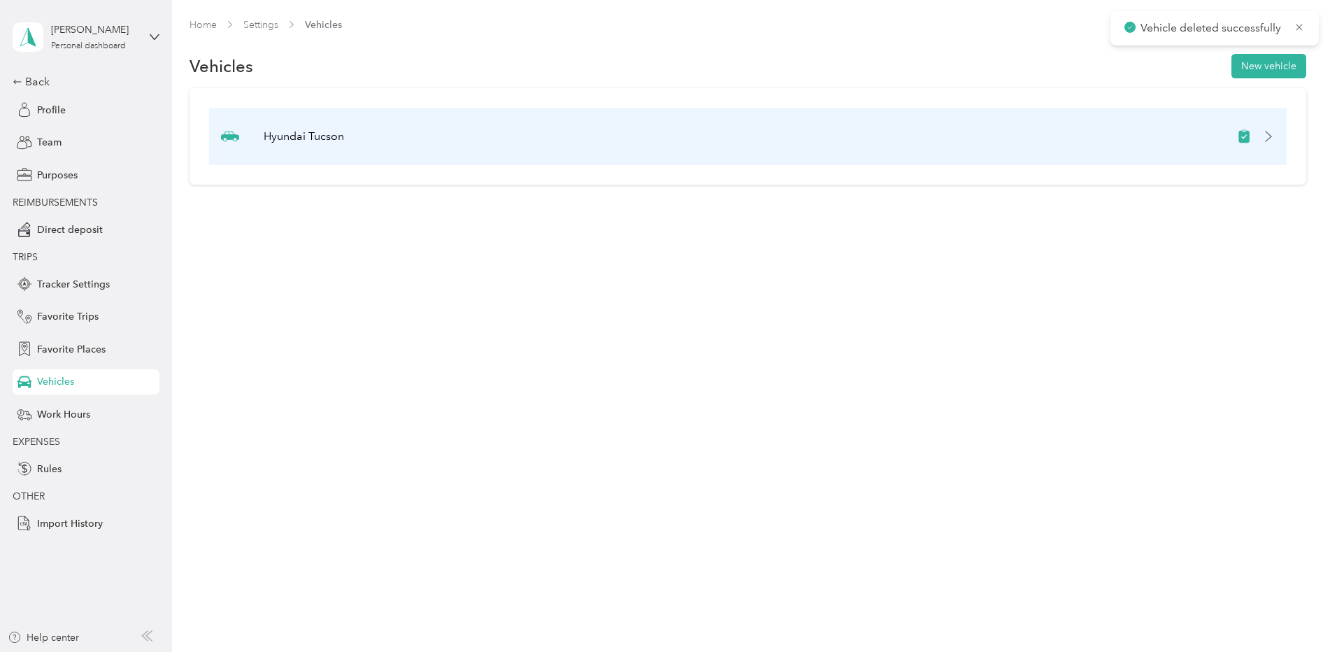
click at [1274, 136] on icon at bounding box center [1268, 136] width 11 height 11
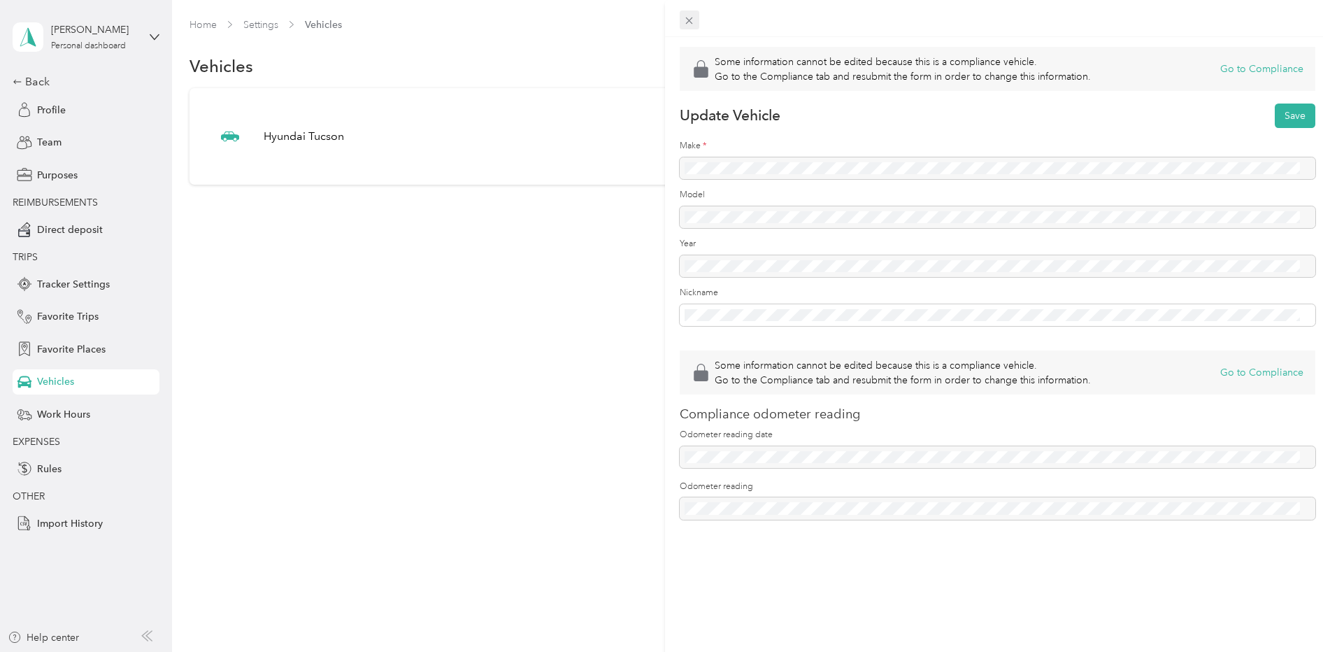
click at [683, 24] on span at bounding box center [690, 20] width 20 height 20
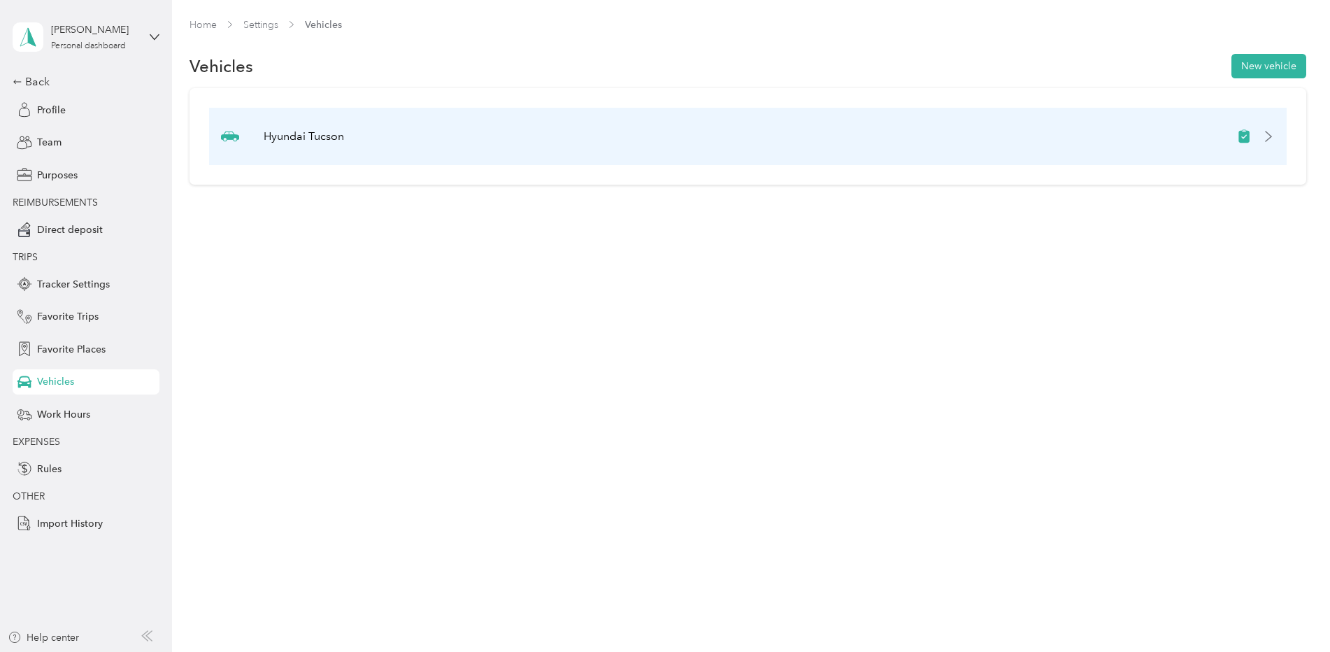
click at [267, 143] on p "Hyundai Tucson" at bounding box center [304, 136] width 80 height 17
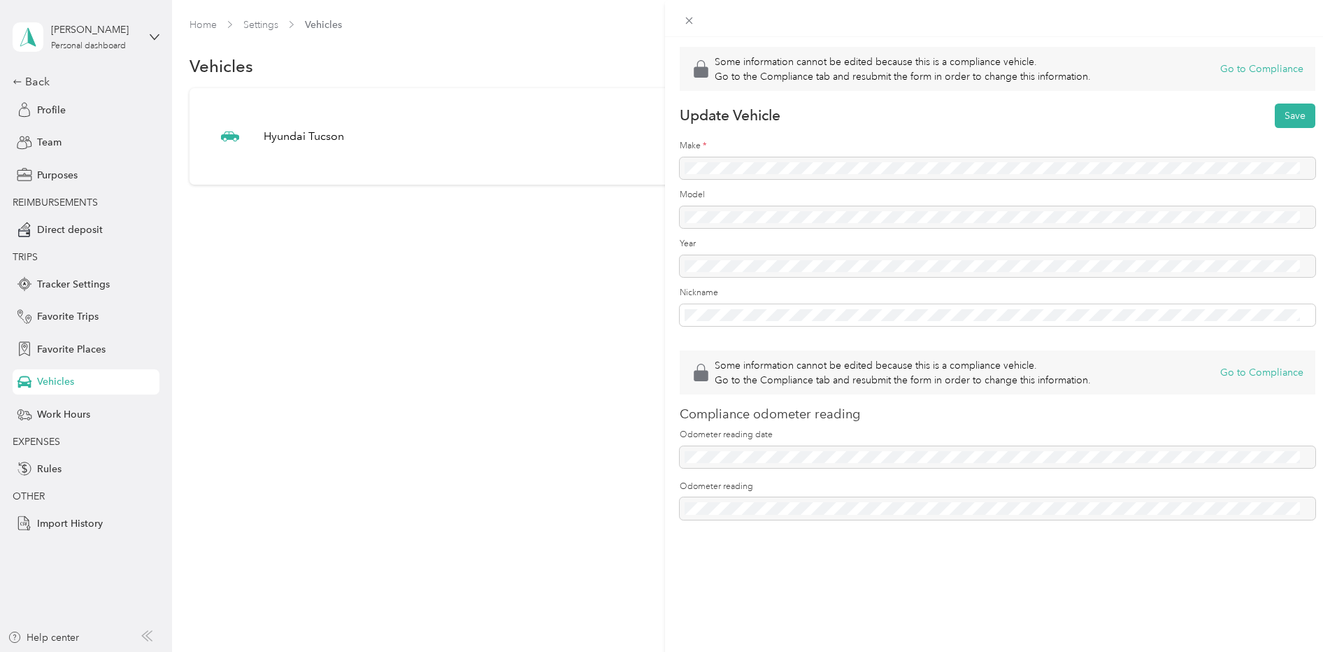
click at [397, 327] on div "Some information cannot be edited because this is a compliance vehicle. Go to t…" at bounding box center [665, 326] width 1330 height 652
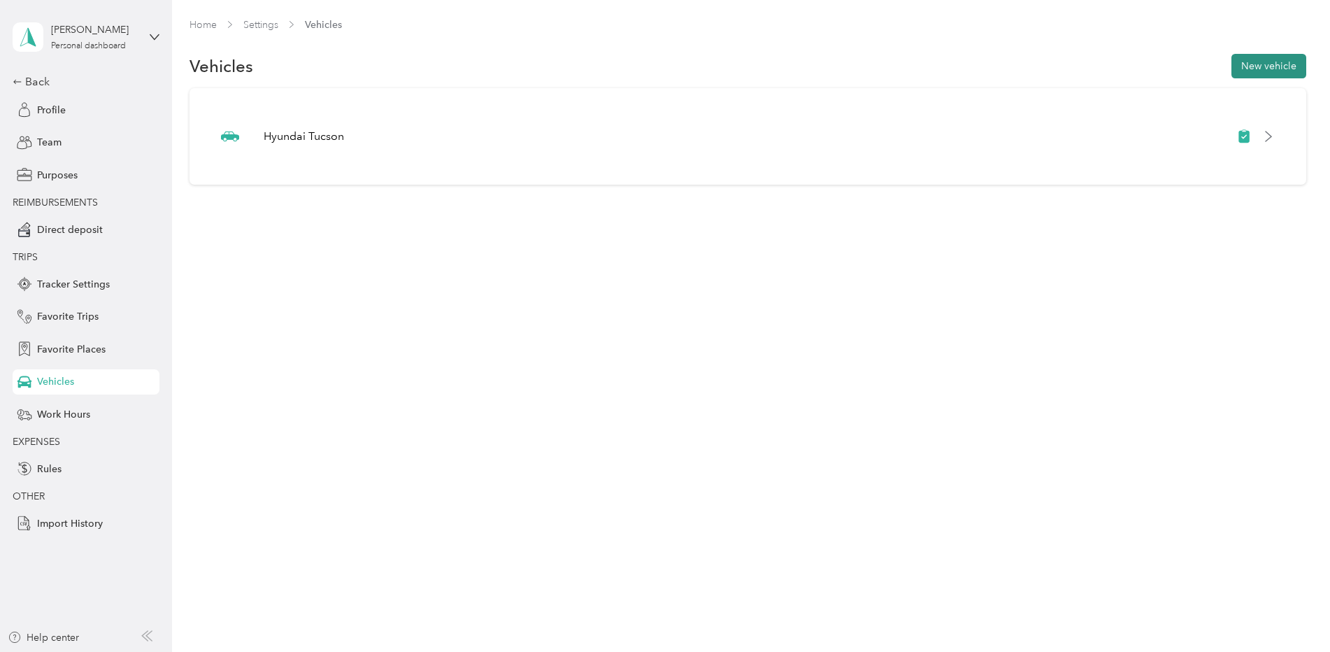
click at [1265, 66] on button "New vehicle" at bounding box center [1269, 66] width 75 height 24
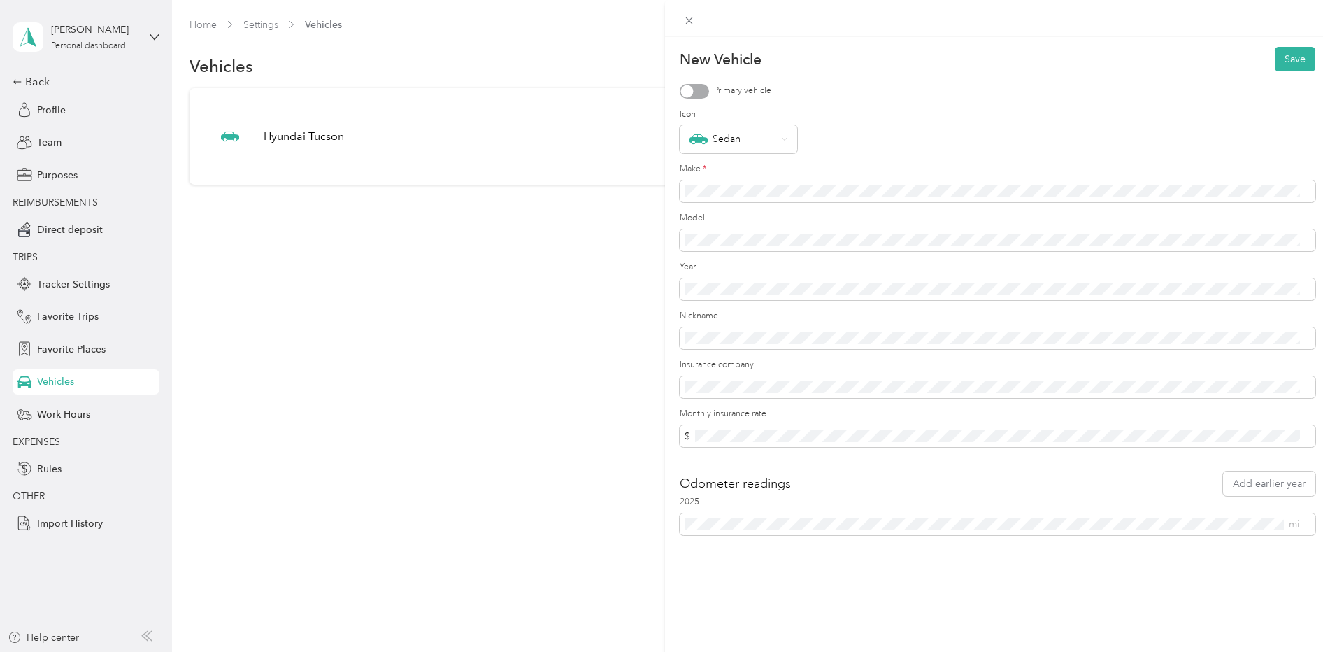
click at [699, 94] on div at bounding box center [694, 91] width 29 height 15
click at [772, 143] on div "Sedan" at bounding box center [733, 139] width 87 height 18
click at [731, 310] on div "Truck" at bounding box center [739, 310] width 98 height 15
click at [1072, 566] on div "New Vehicle Save Primary vehicle Icon Truck Make * Model Year Nickname Insuranc…" at bounding box center [997, 363] width 665 height 652
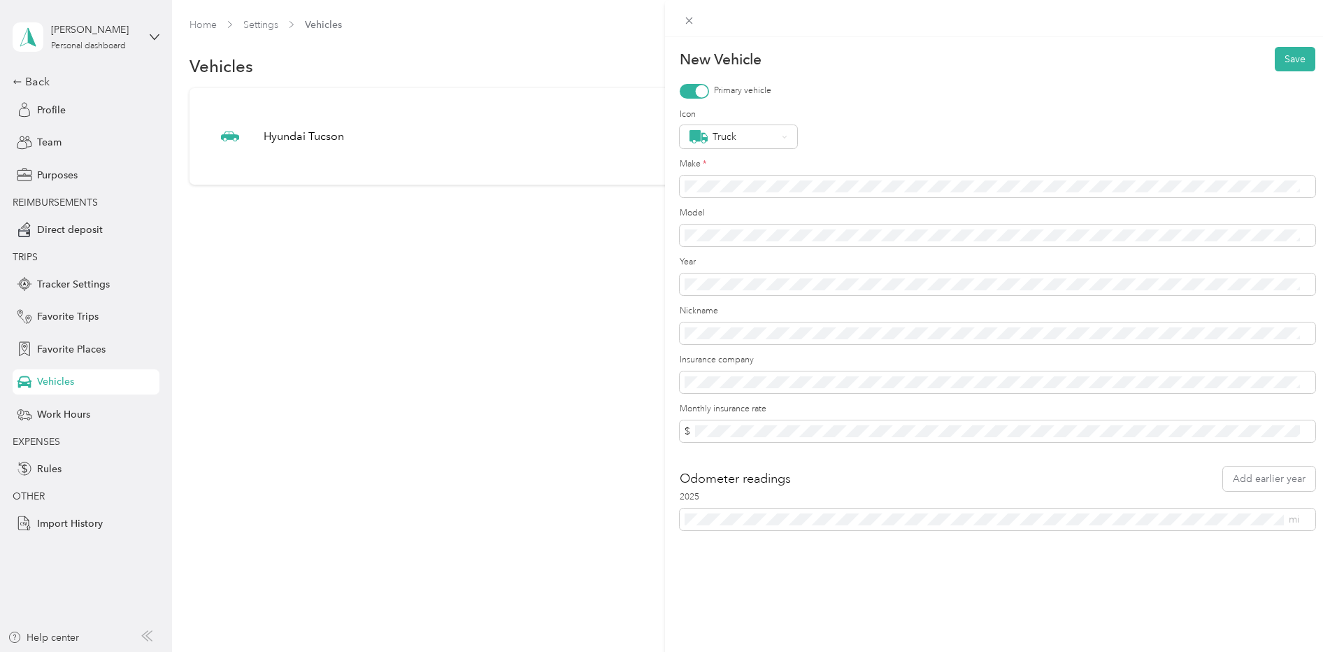
click at [594, 446] on div "New Vehicle Save Primary vehicle Icon Truck Make * Model Year Nickname Insuranc…" at bounding box center [665, 326] width 1330 height 652
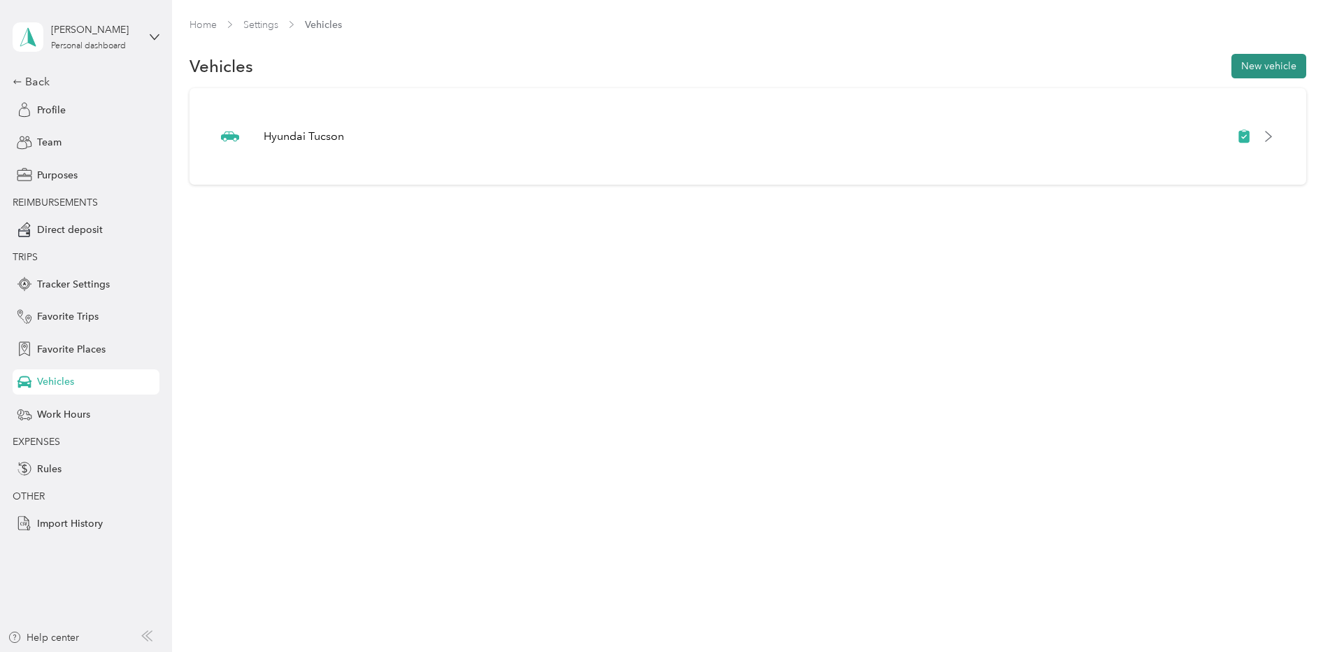
click at [1286, 62] on button "New vehicle" at bounding box center [1269, 66] width 75 height 24
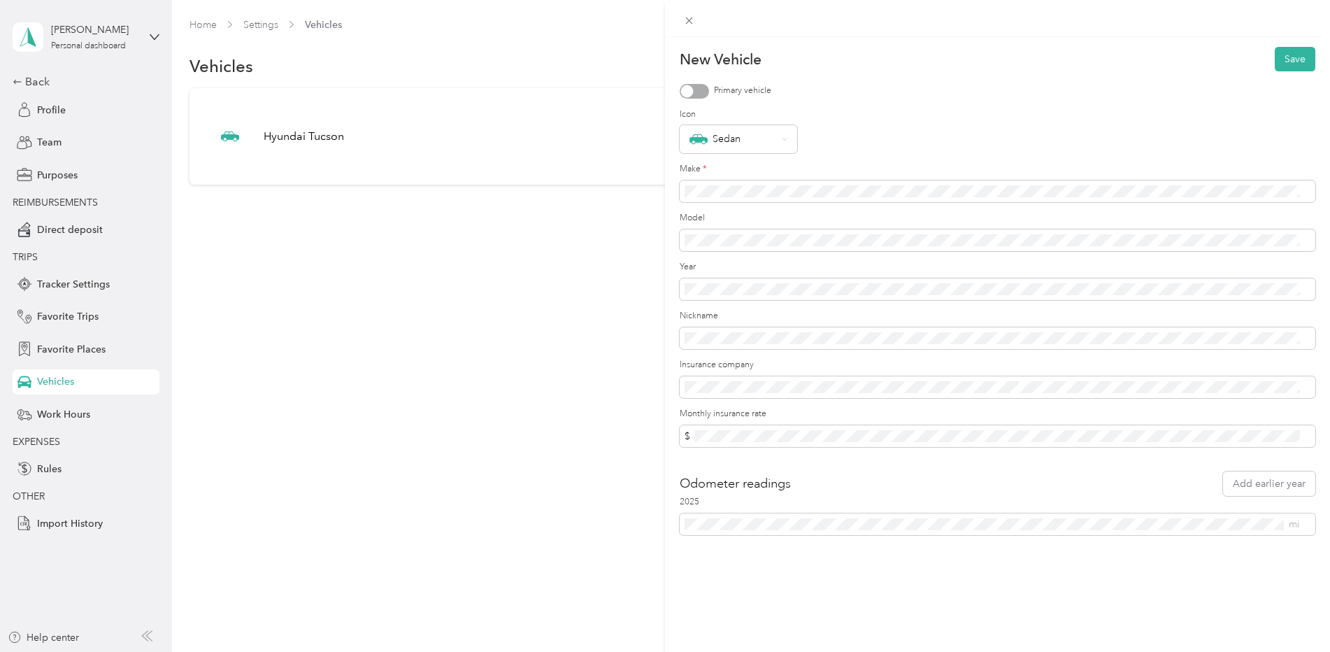
click at [827, 590] on div "New Vehicle Save Primary vehicle Icon Sedan Make * Model Year Nickname Insuranc…" at bounding box center [997, 363] width 665 height 652
click at [821, 511] on div "2025 mi" at bounding box center [998, 515] width 636 height 39
click at [820, 513] on span "mi" at bounding box center [998, 524] width 636 height 22
click at [813, 562] on div "New Vehicle Save Primary vehicle Icon Sedan Make * Model Year Nickname Insuranc…" at bounding box center [997, 363] width 665 height 652
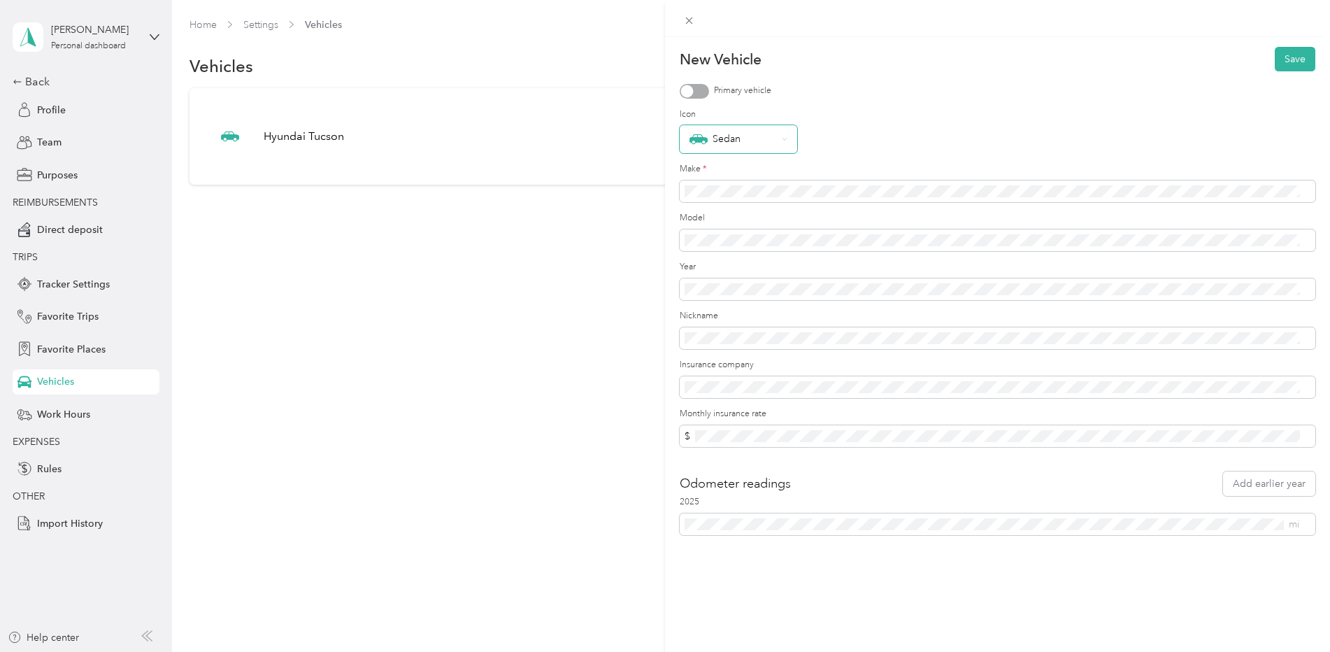
click at [790, 140] on div "Sedan" at bounding box center [739, 139] width 118 height 28
click at [732, 312] on div "Truck" at bounding box center [739, 310] width 98 height 15
click at [709, 93] on div "Primary vehicle" at bounding box center [998, 91] width 636 height 15
click at [697, 94] on div at bounding box center [694, 91] width 29 height 15
click at [1289, 62] on button "Save" at bounding box center [1295, 59] width 41 height 24
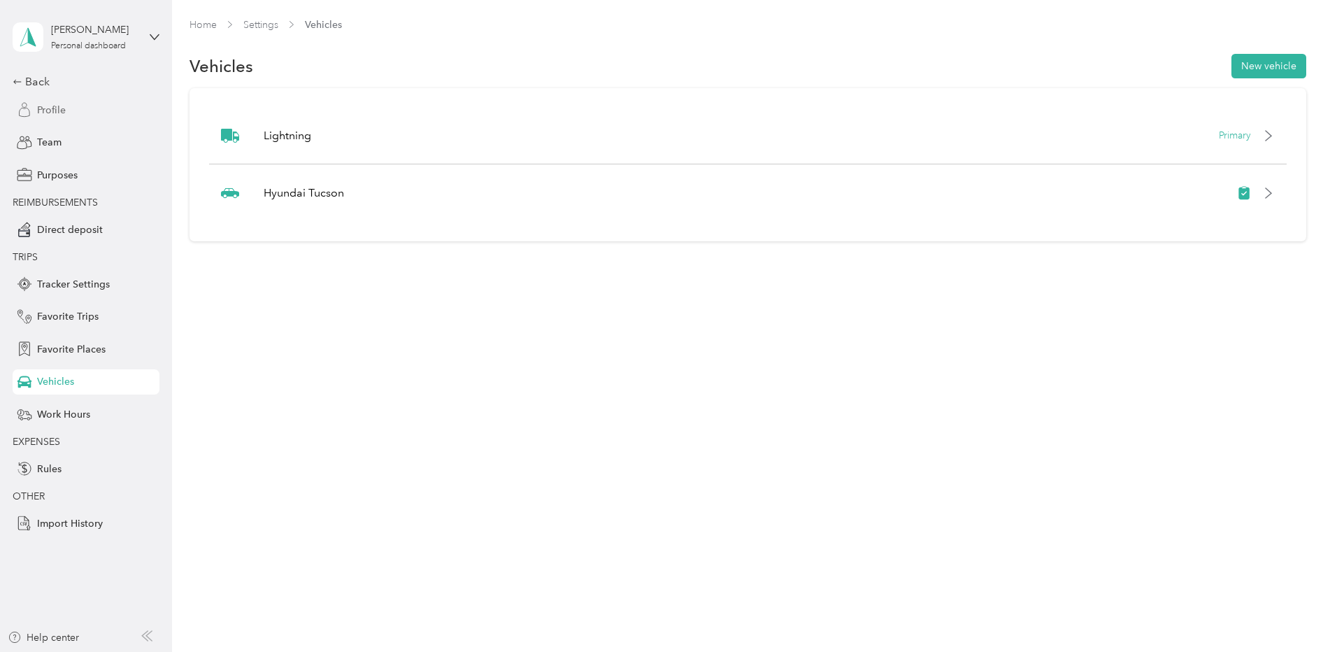
click at [65, 110] on span "Profile" at bounding box center [51, 110] width 29 height 15
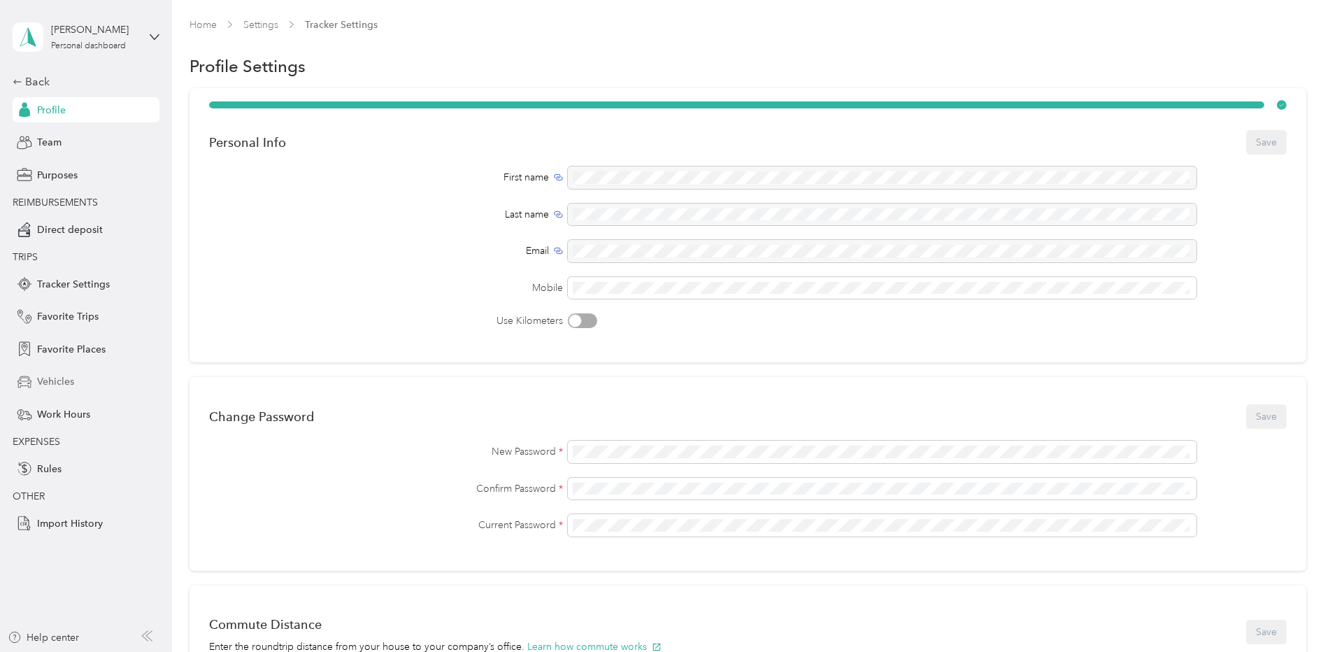
click at [57, 383] on span "Vehicles" at bounding box center [55, 381] width 37 height 15
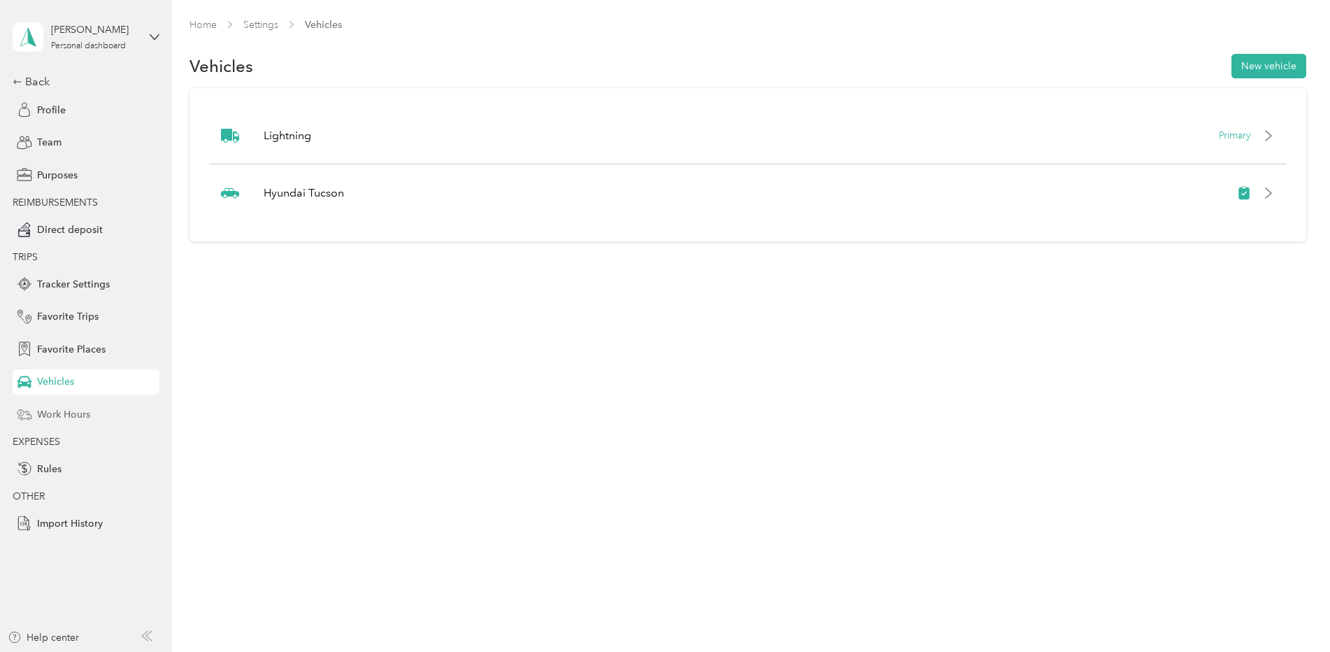
click at [69, 417] on span "Work Hours" at bounding box center [63, 414] width 53 height 15
